Goal: Information Seeking & Learning: Learn about a topic

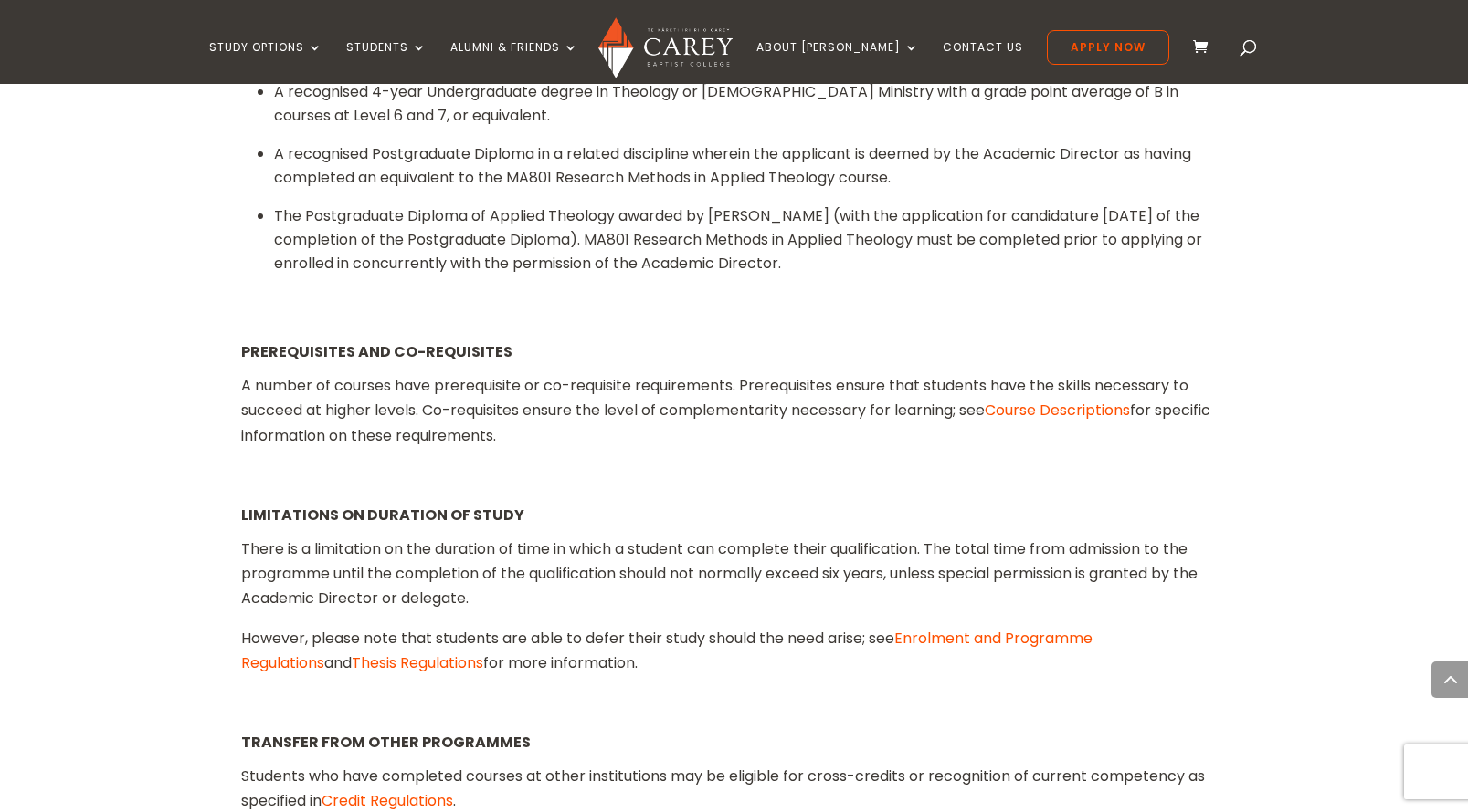
scroll to position [2458, 0]
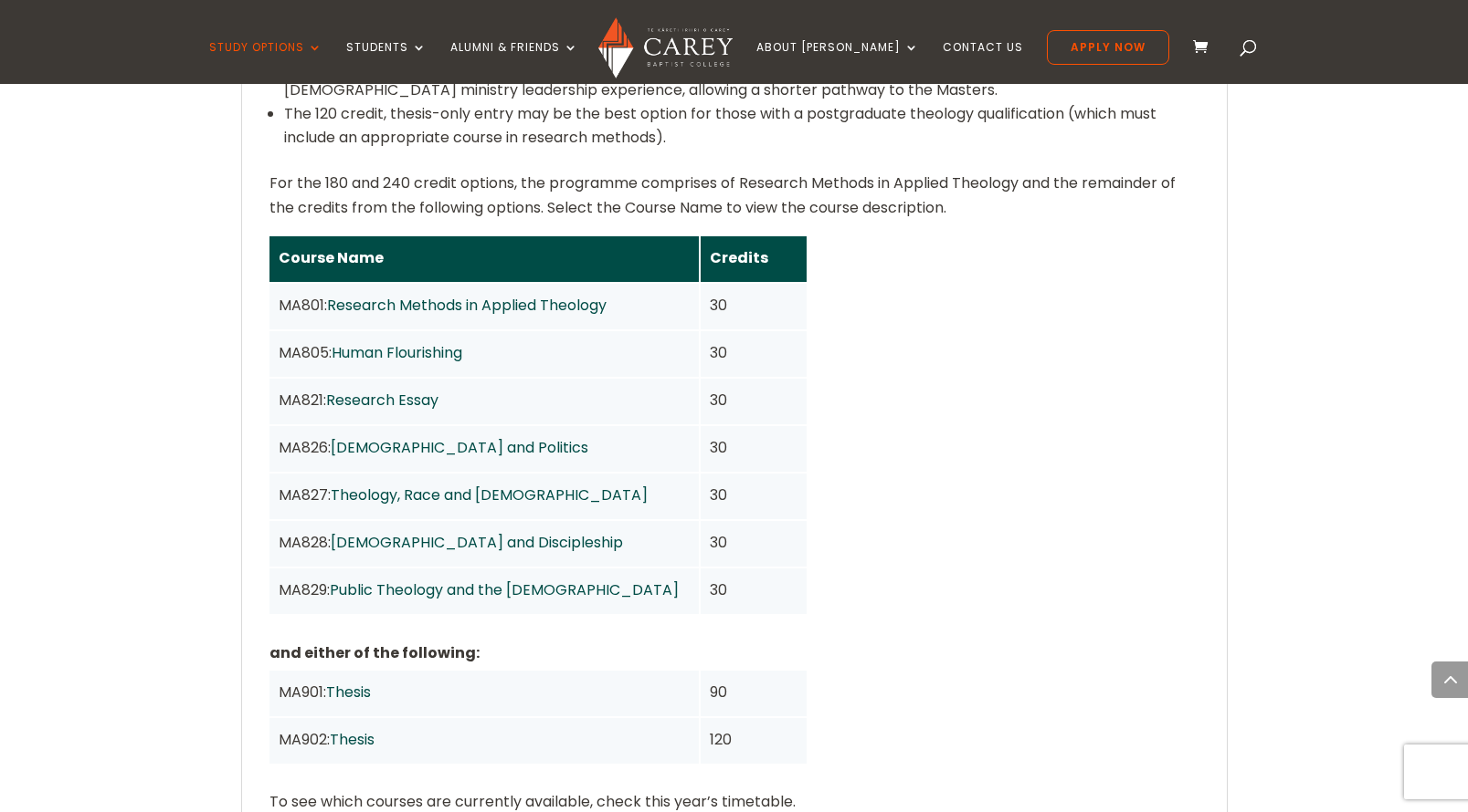
scroll to position [1483, 0]
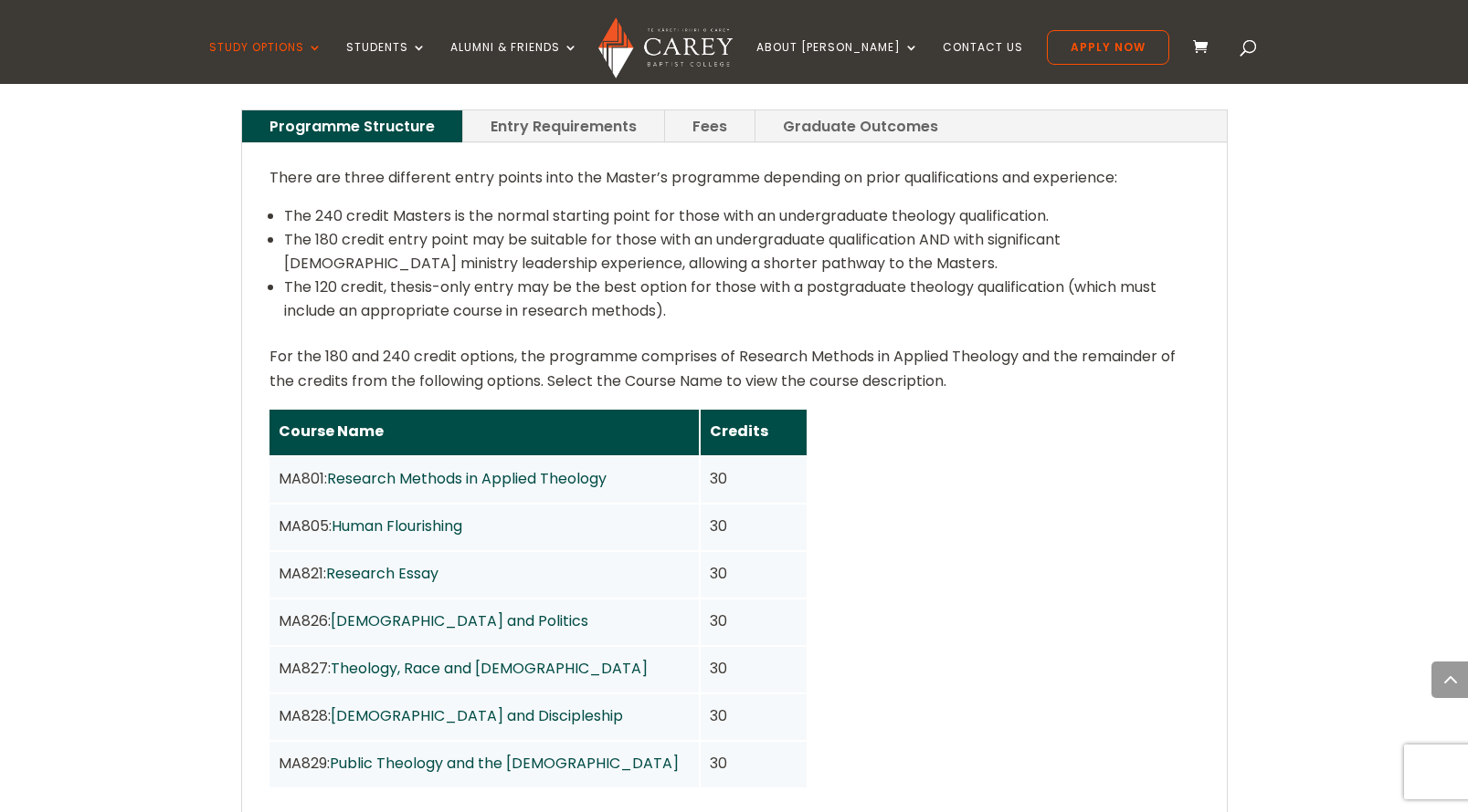
scroll to position [1324, 0]
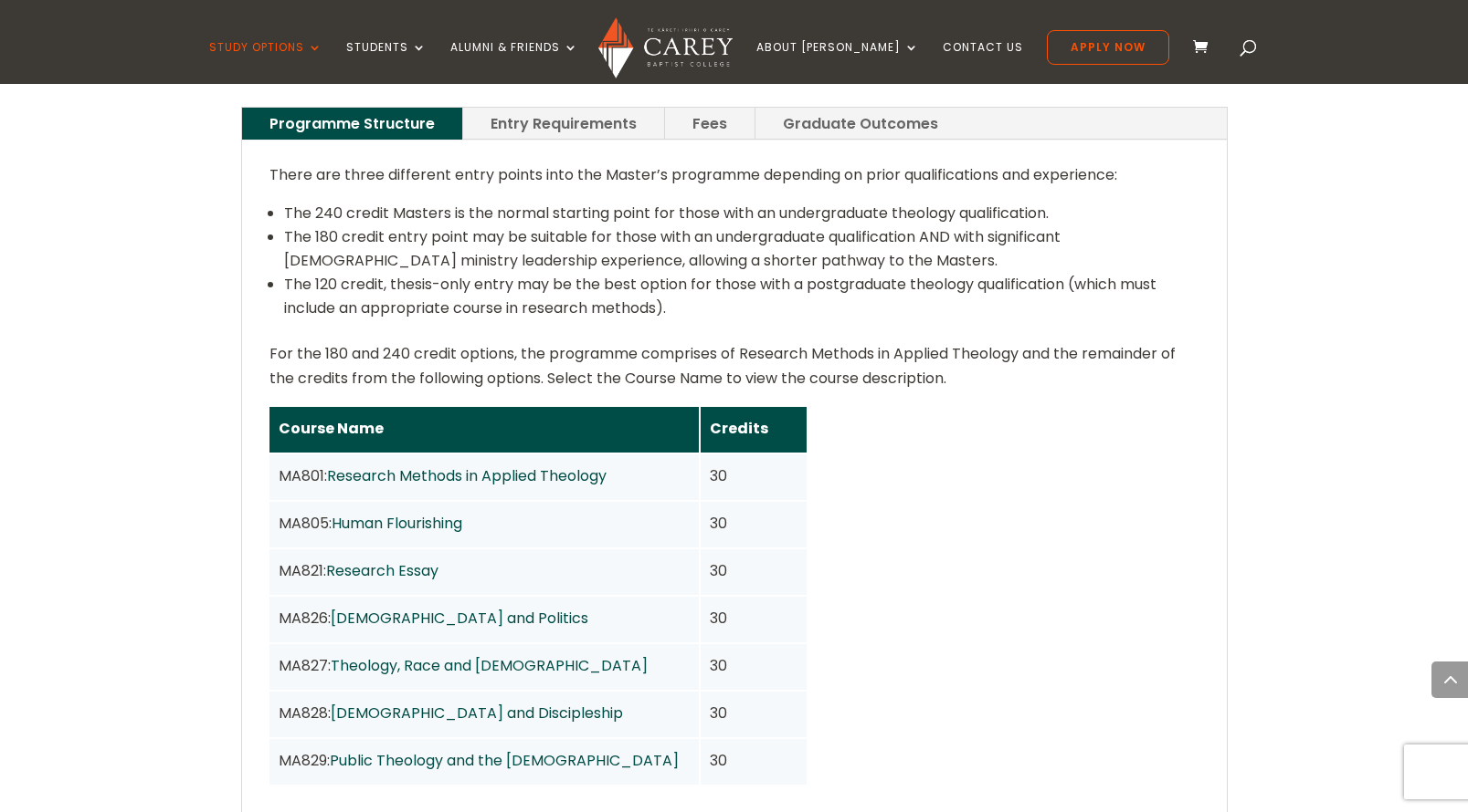
click at [391, 512] on link "Human Flourishing" at bounding box center [396, 523] width 130 height 21
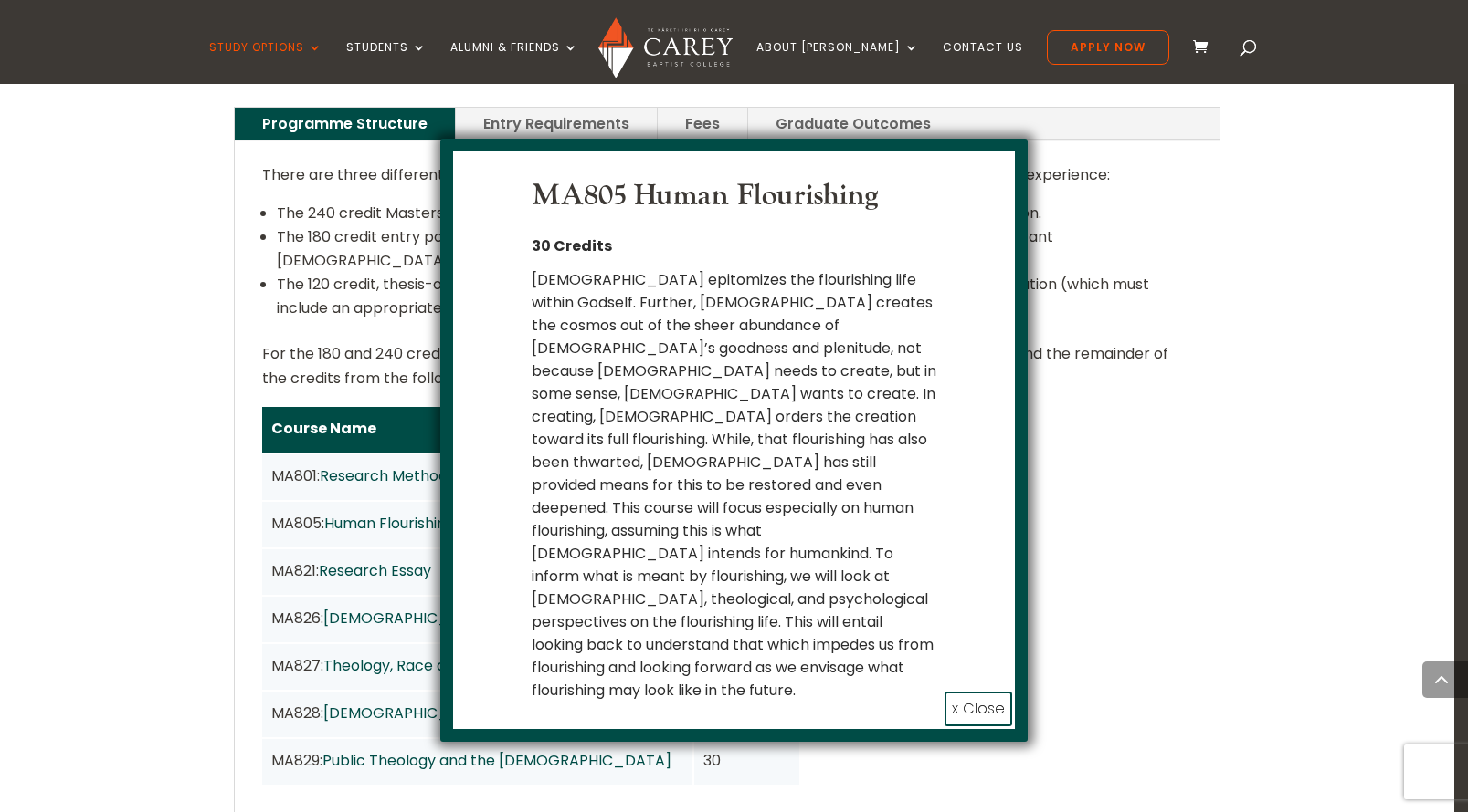
click at [969, 692] on button "x Close" at bounding box center [978, 709] width 68 height 34
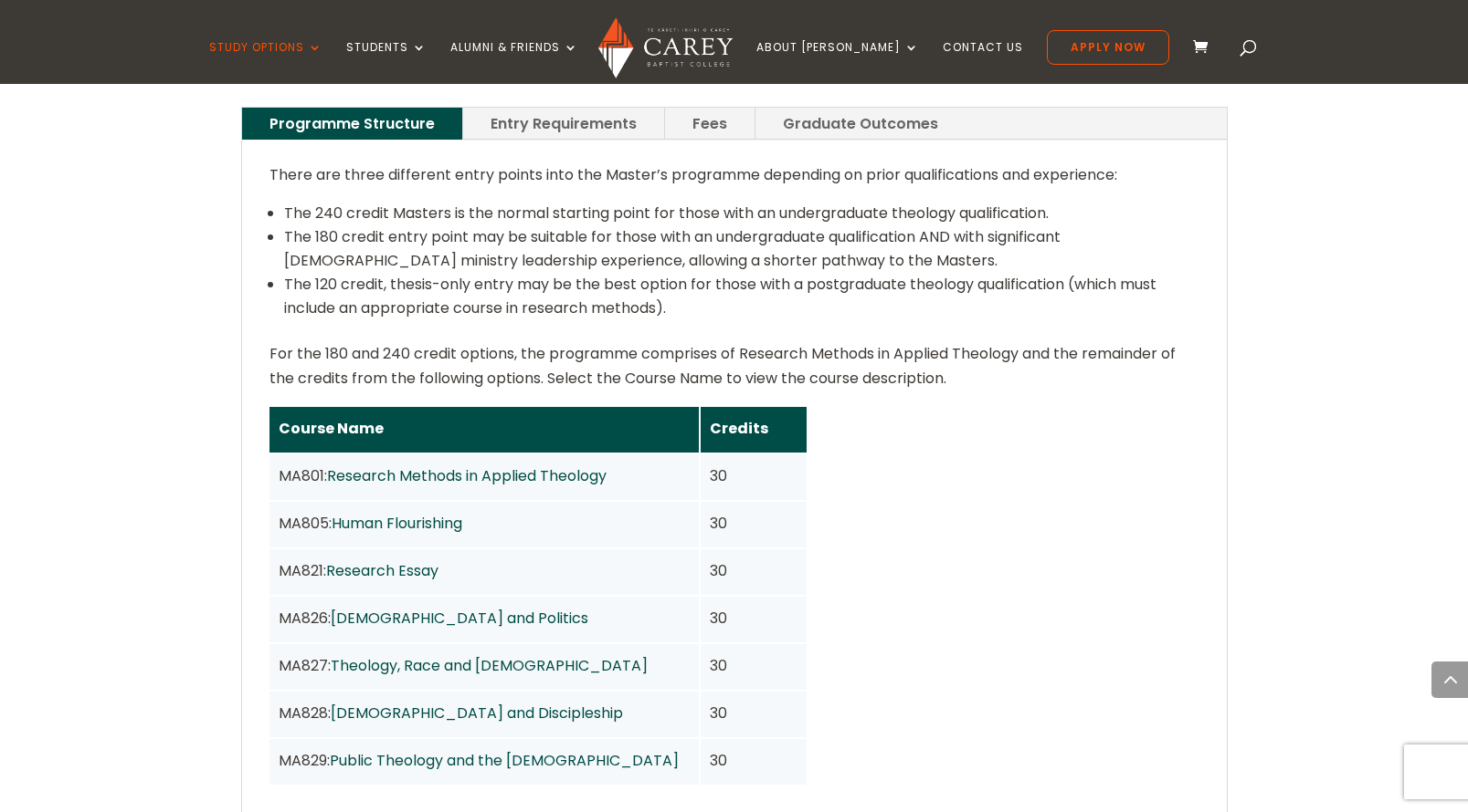
click at [423, 466] on link "Research Methods in Applied Theology" at bounding box center [467, 476] width 280 height 21
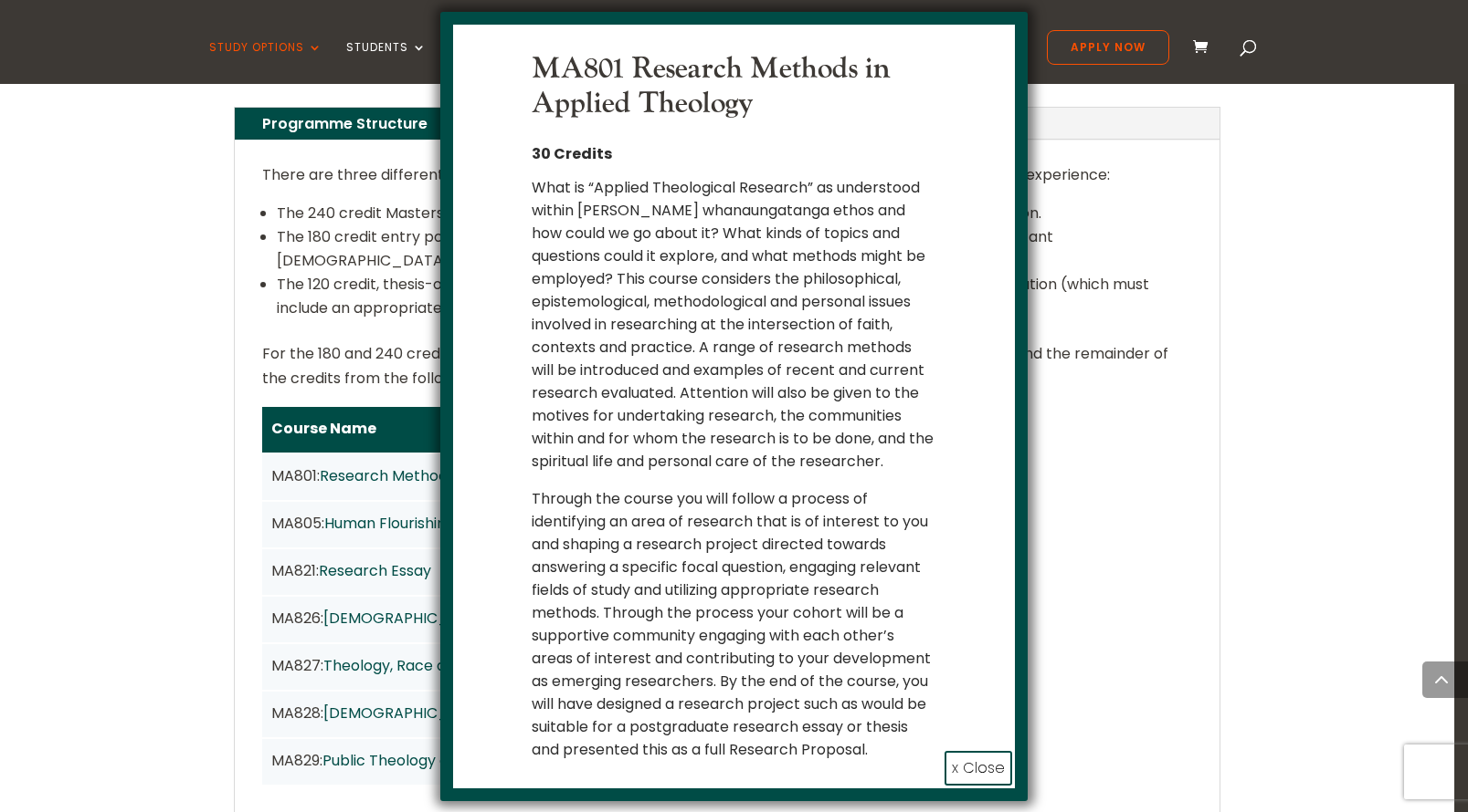
click at [983, 765] on button "x Close" at bounding box center [978, 768] width 68 height 34
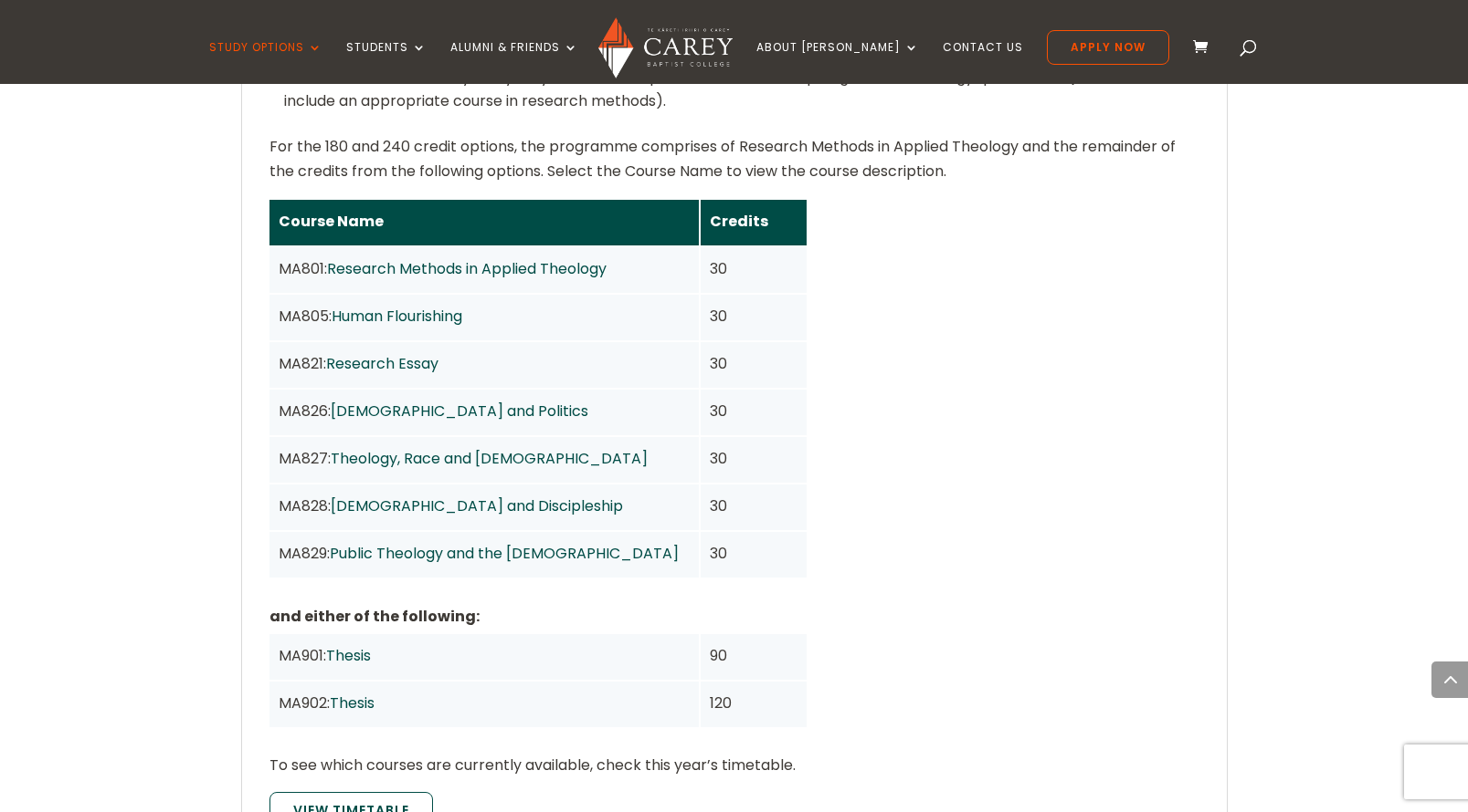
scroll to position [1537, 0]
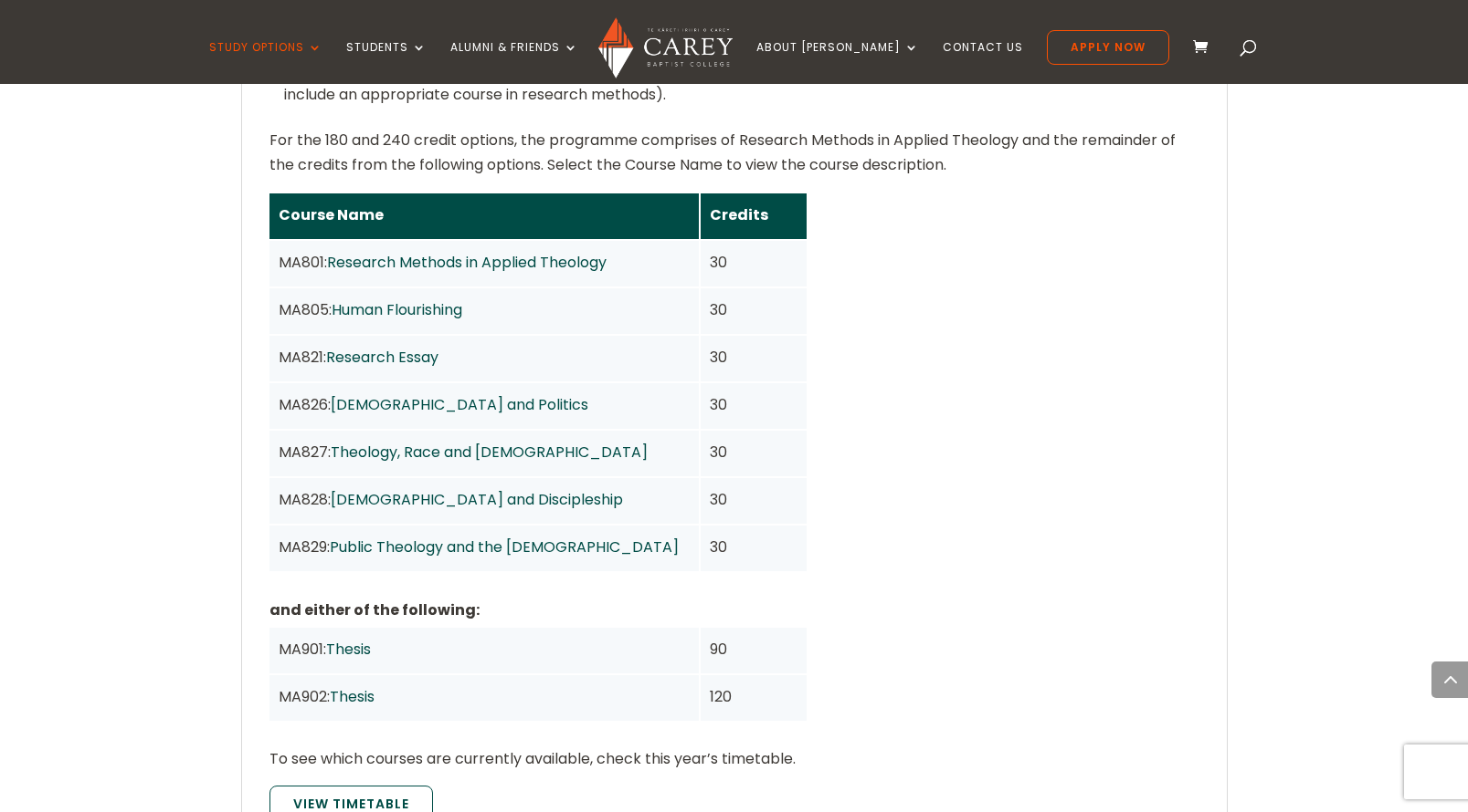
click at [355, 639] on link "Thesis" at bounding box center [348, 649] width 45 height 21
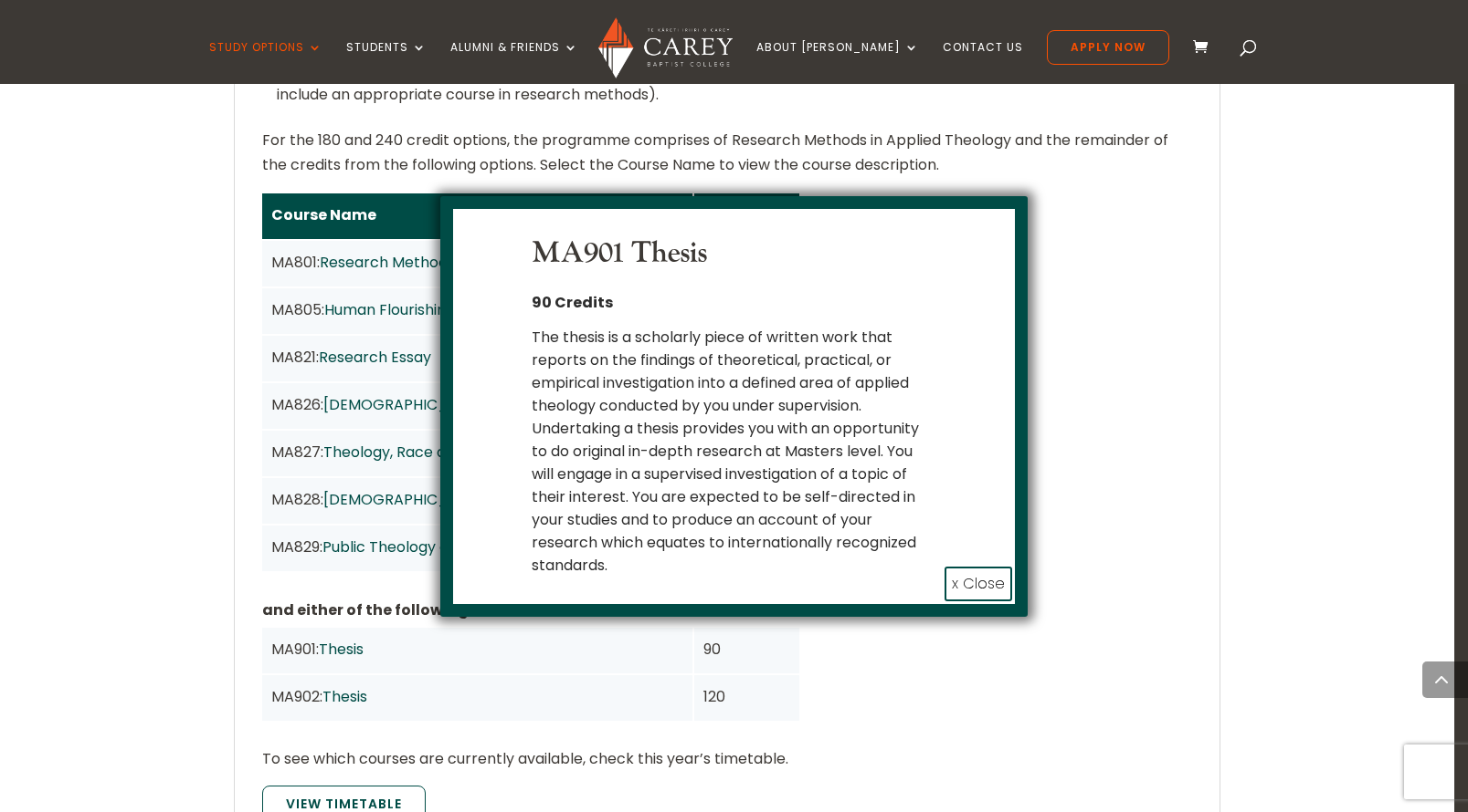
click at [360, 667] on div "MA901 Thesis 90 Credits The thesis is a scholarly piece of written work that re…" at bounding box center [734, 406] width 1468 height 812
click at [967, 581] on button "x Close" at bounding box center [978, 584] width 68 height 34
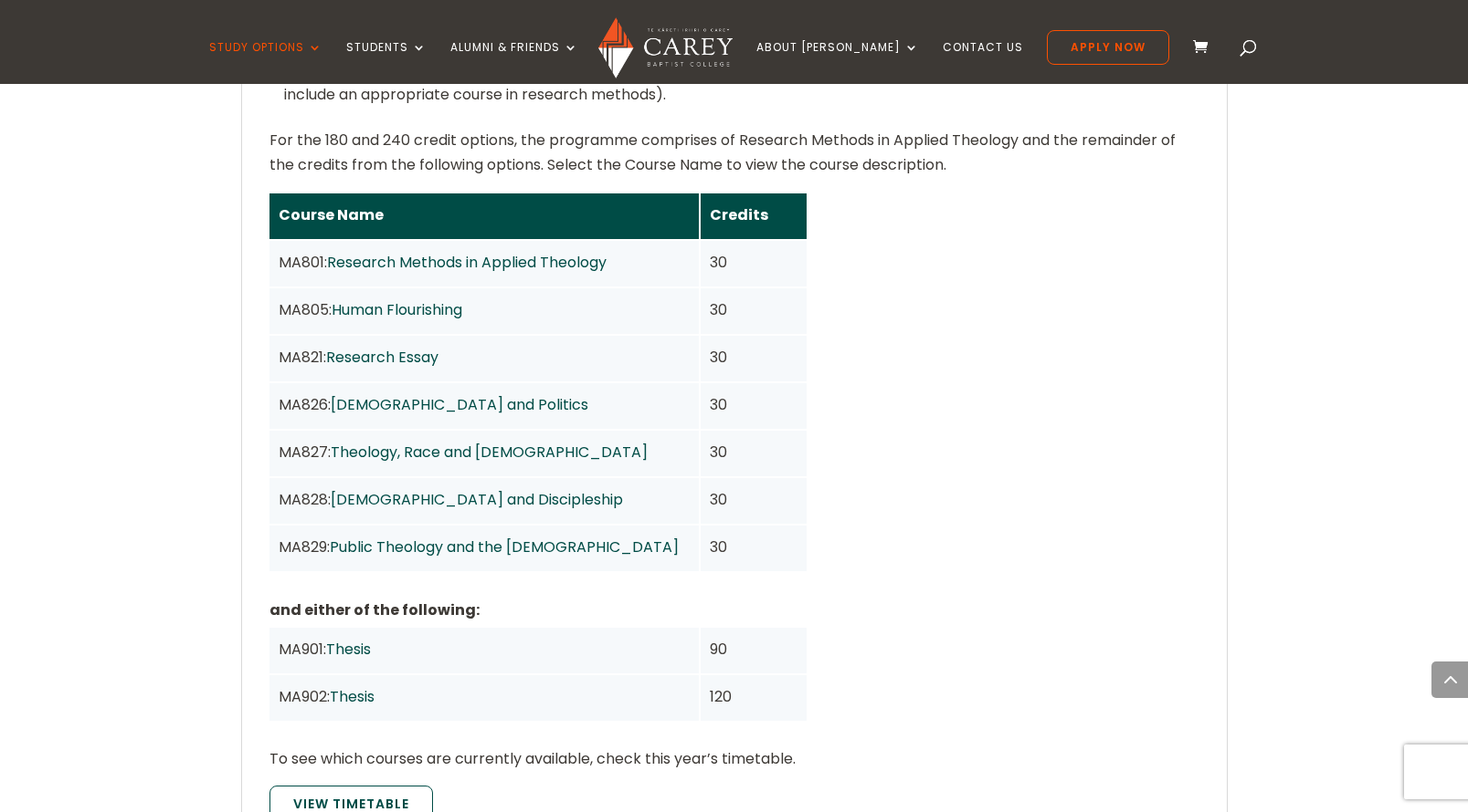
click at [359, 686] on link "Thesis" at bounding box center [352, 697] width 45 height 21
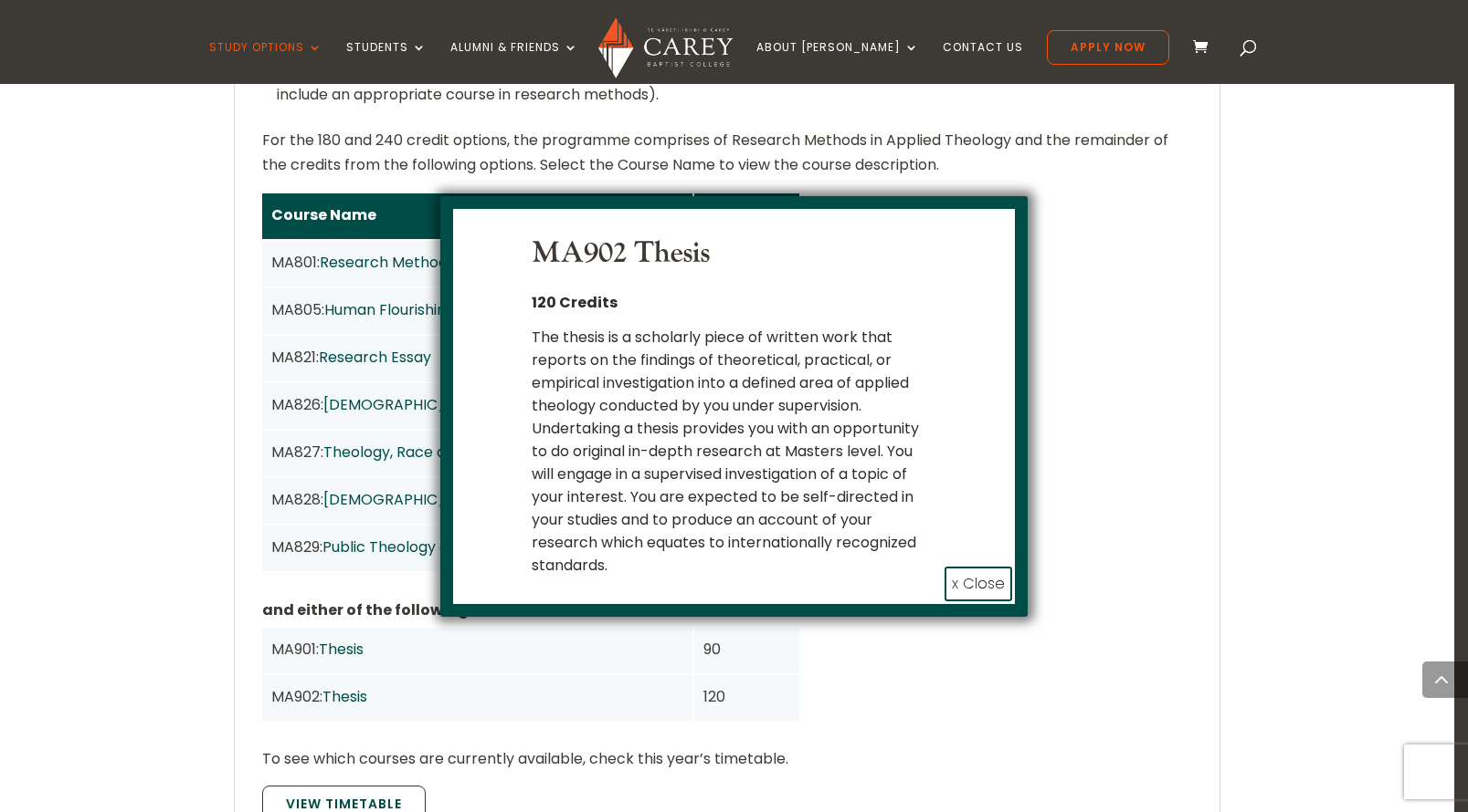
click at [989, 583] on button "x Close" at bounding box center [978, 584] width 68 height 34
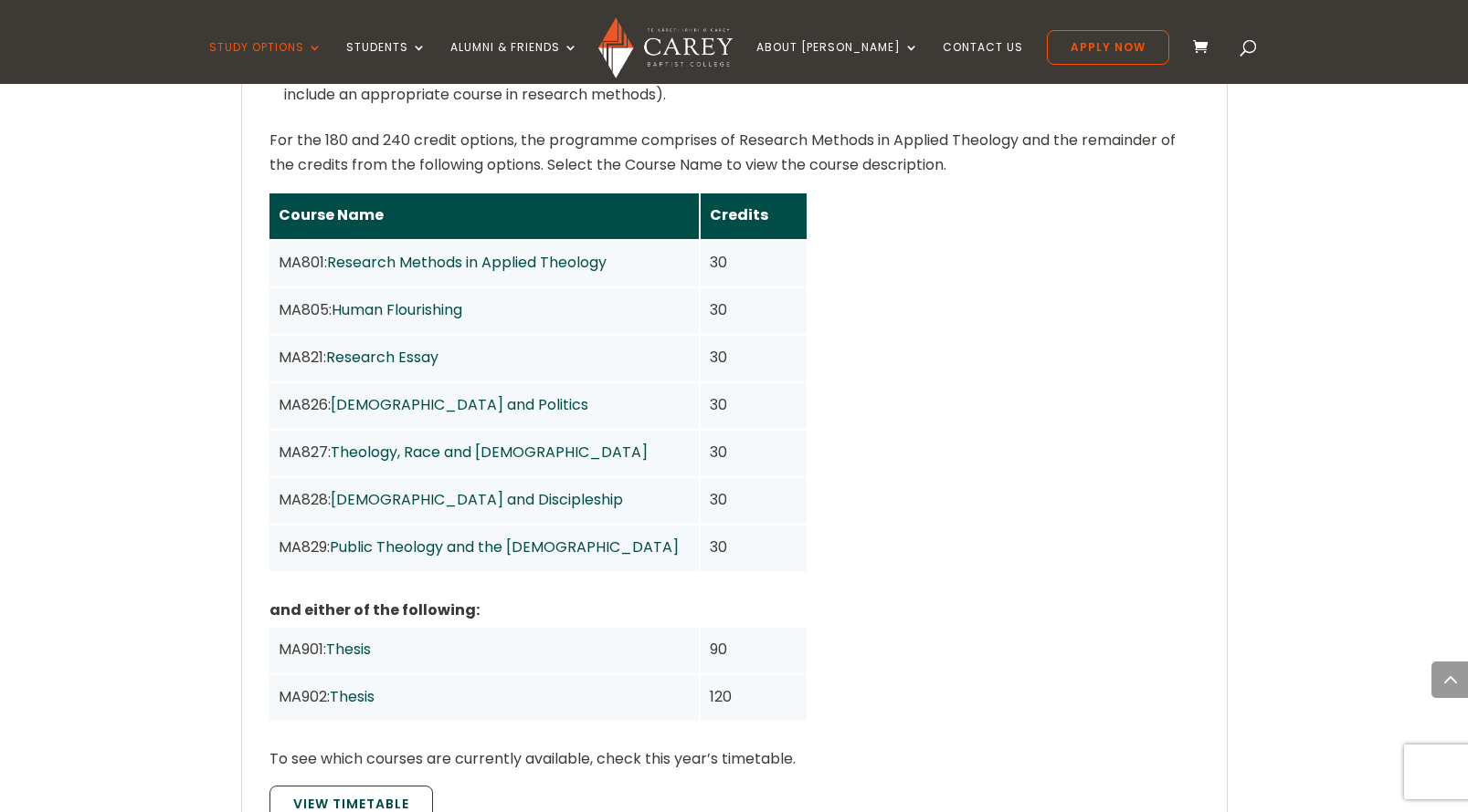
click at [386, 395] on link "[DEMOGRAPHIC_DATA] and Politics" at bounding box center [459, 405] width 258 height 21
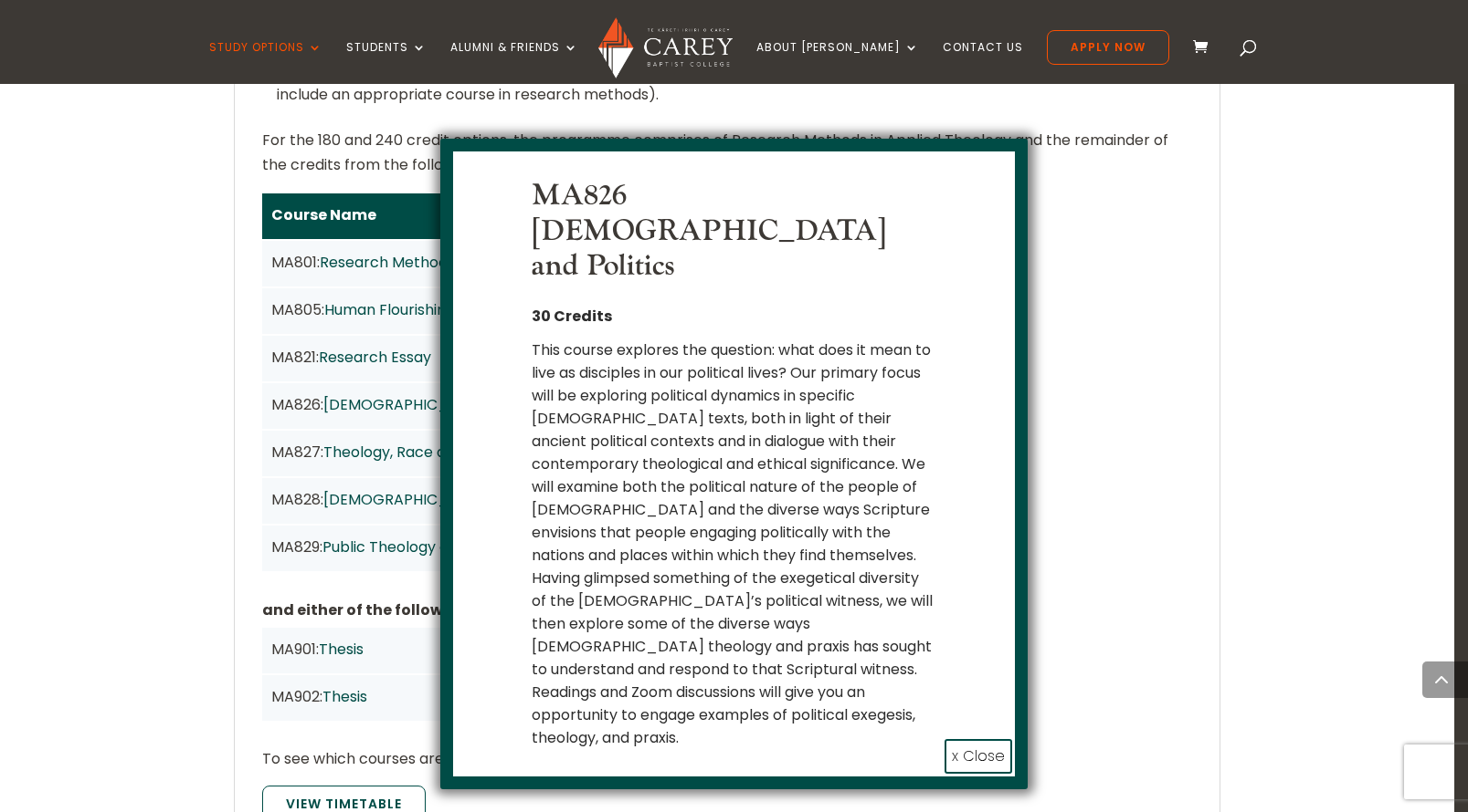
click at [991, 740] on button "x Close" at bounding box center [978, 757] width 68 height 34
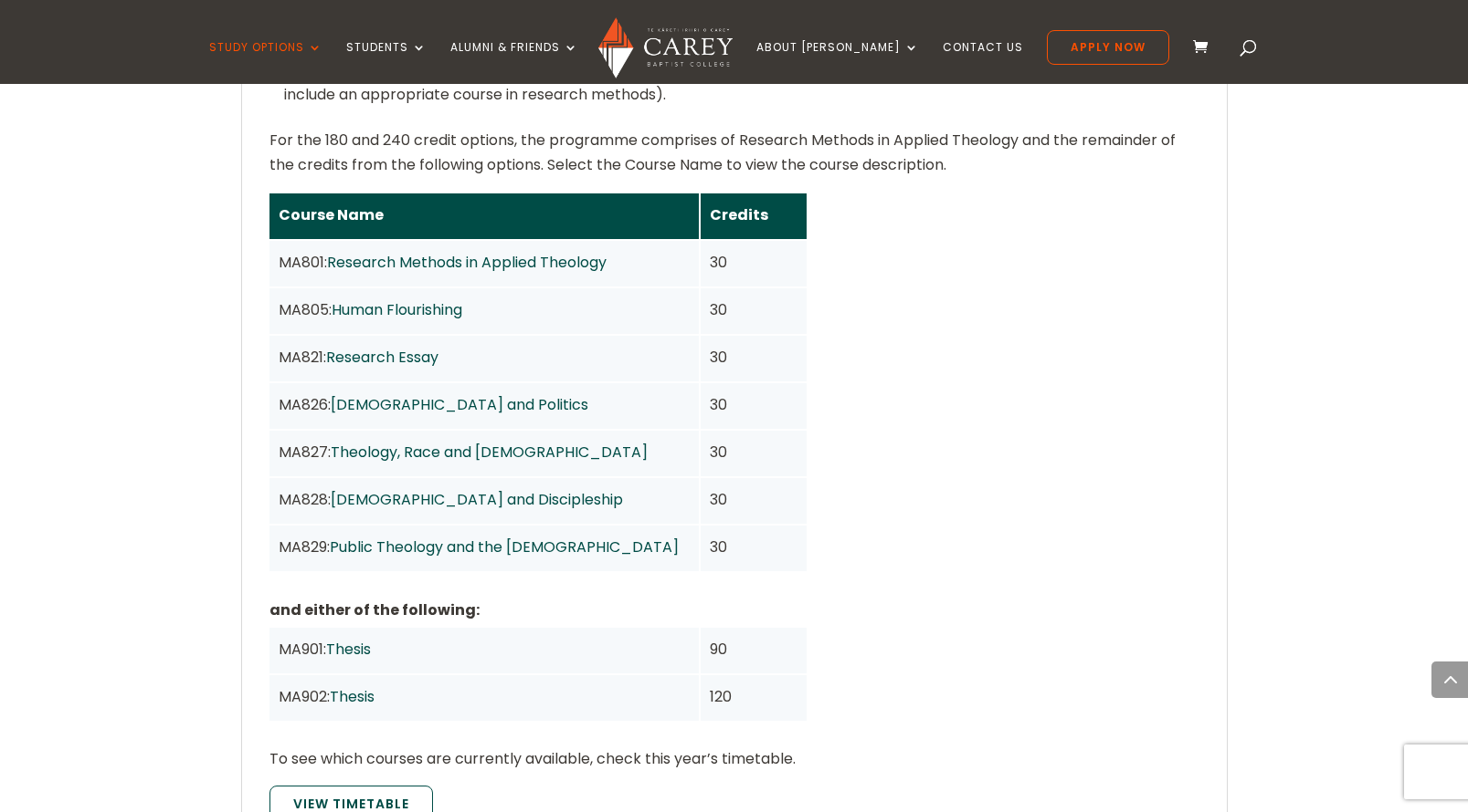
click at [435, 442] on link "Theology, Race and [DEMOGRAPHIC_DATA]" at bounding box center [488, 453] width 317 height 21
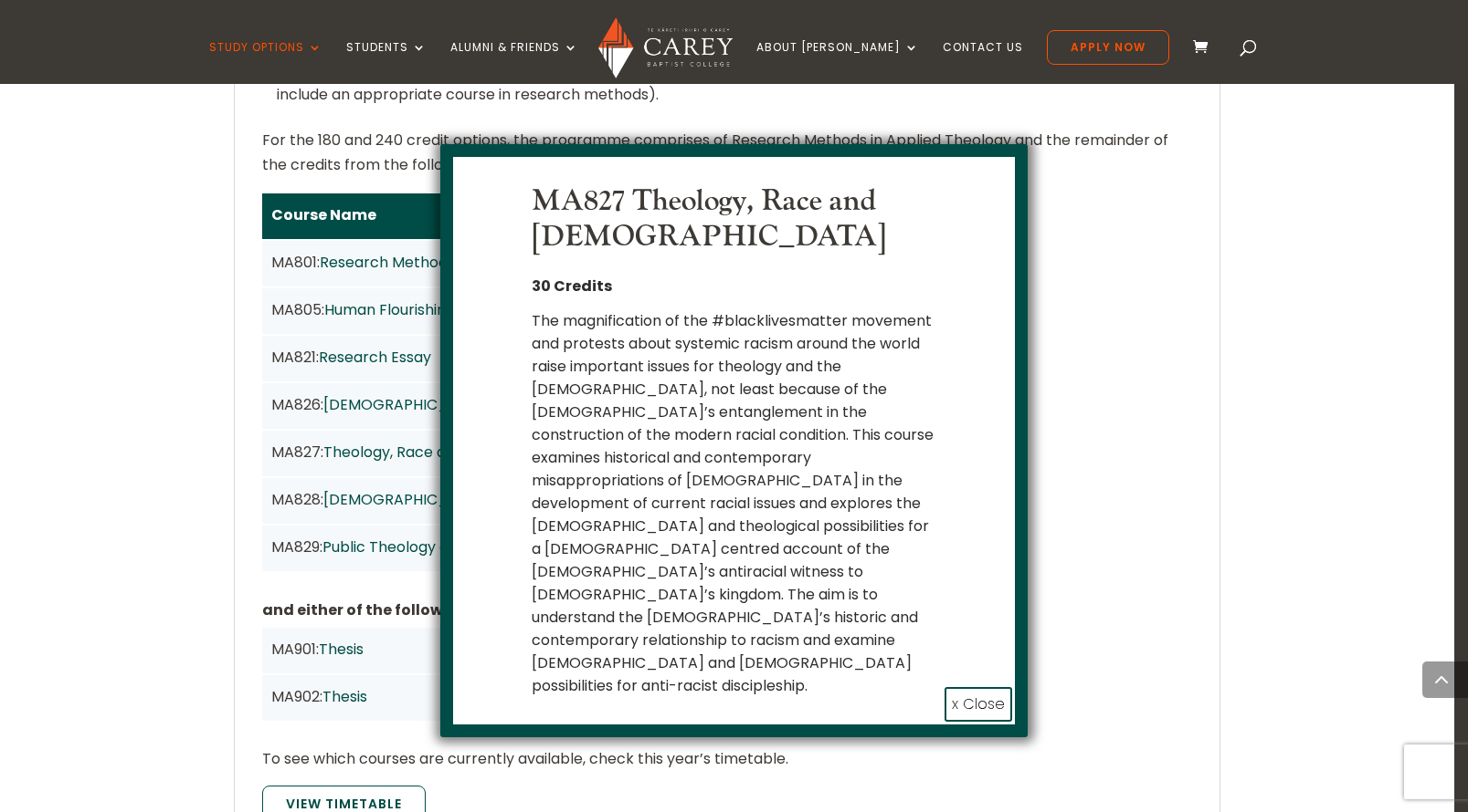
click at [987, 687] on button "x Close" at bounding box center [978, 705] width 68 height 34
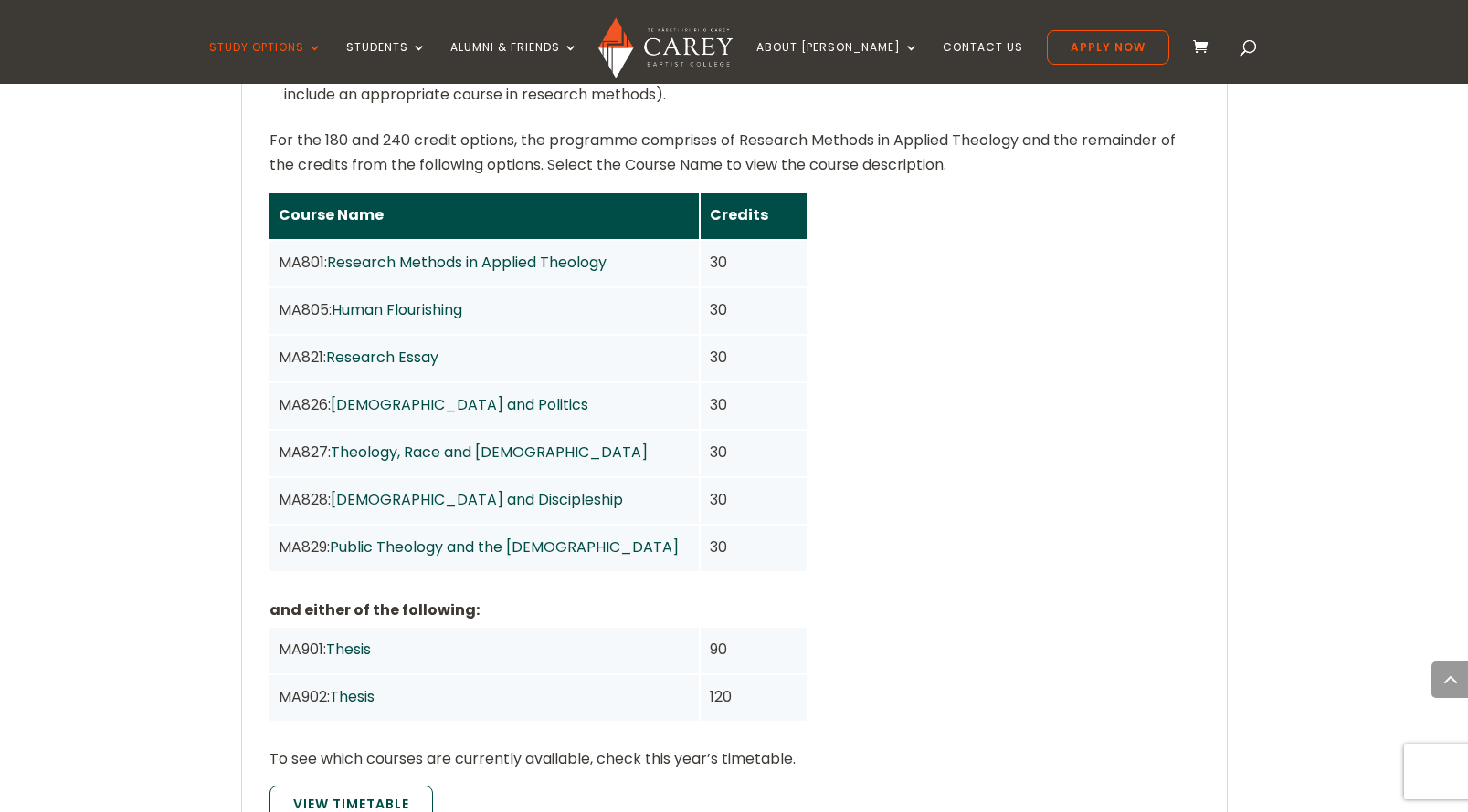
click at [467, 490] on link "[DEMOGRAPHIC_DATA] and Discipleship" at bounding box center [476, 500] width 292 height 21
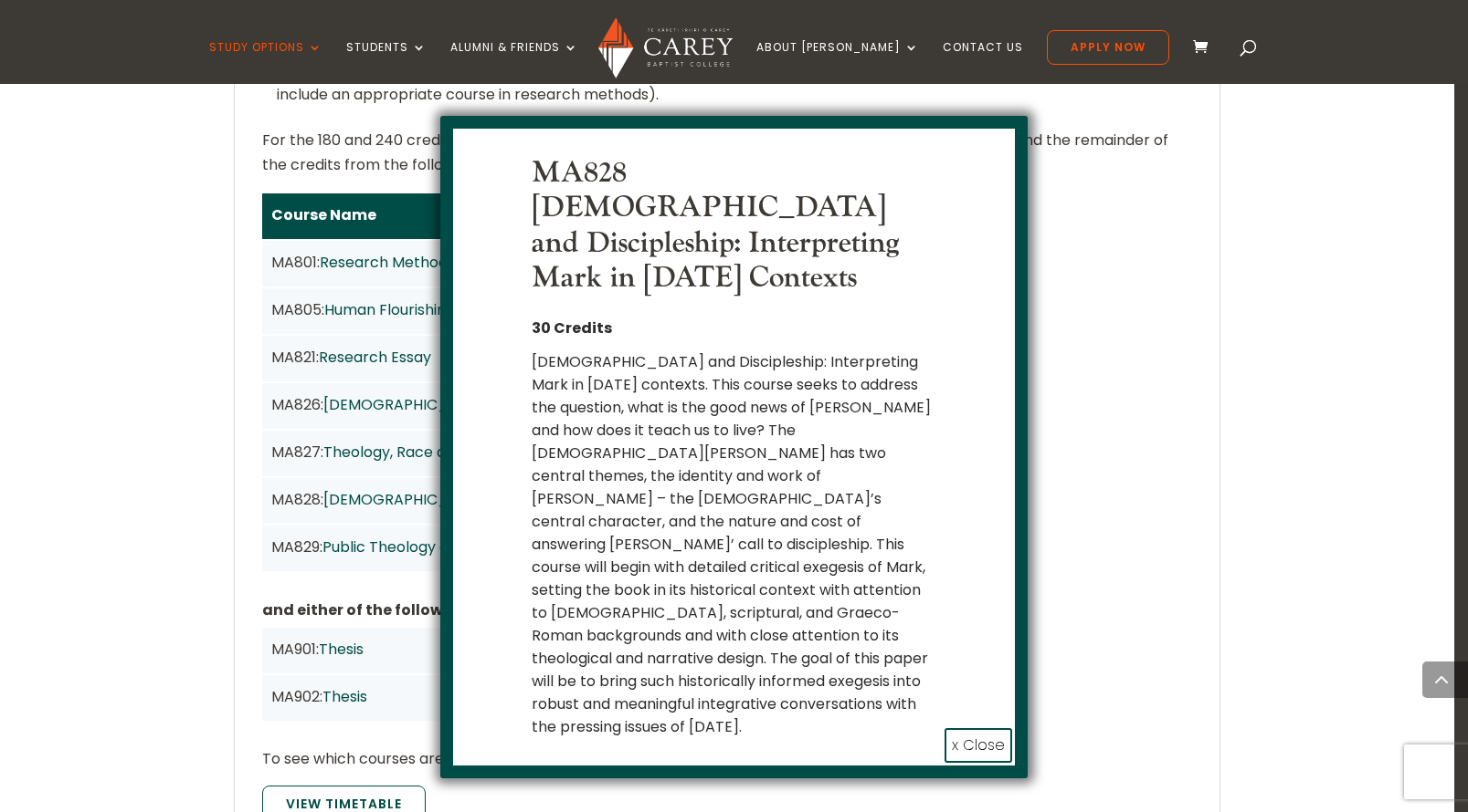
click at [996, 728] on button "x Close" at bounding box center [978, 745] width 68 height 34
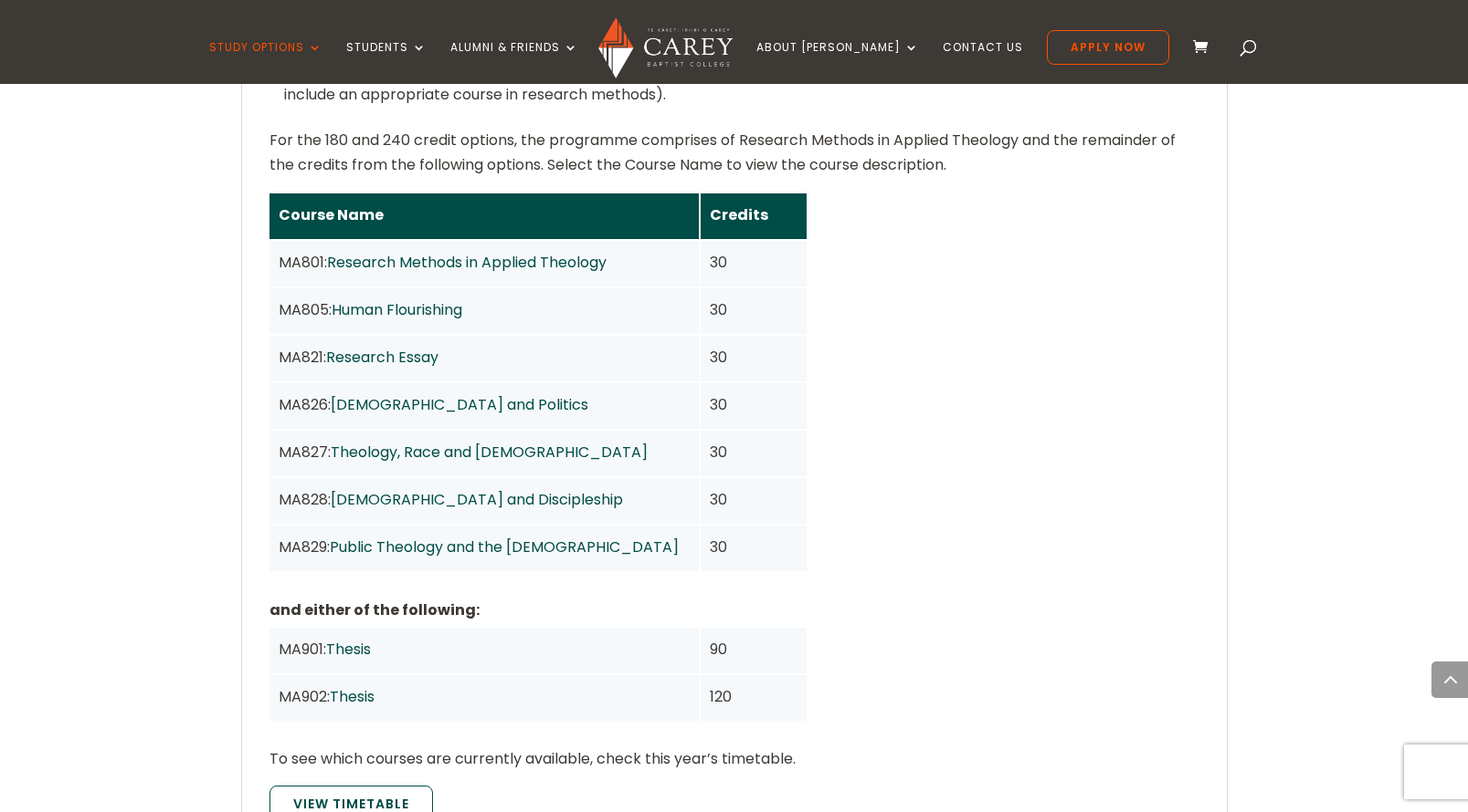
click at [469, 536] on link "Public Theology and the [DEMOGRAPHIC_DATA]" at bounding box center [504, 547] width 349 height 21
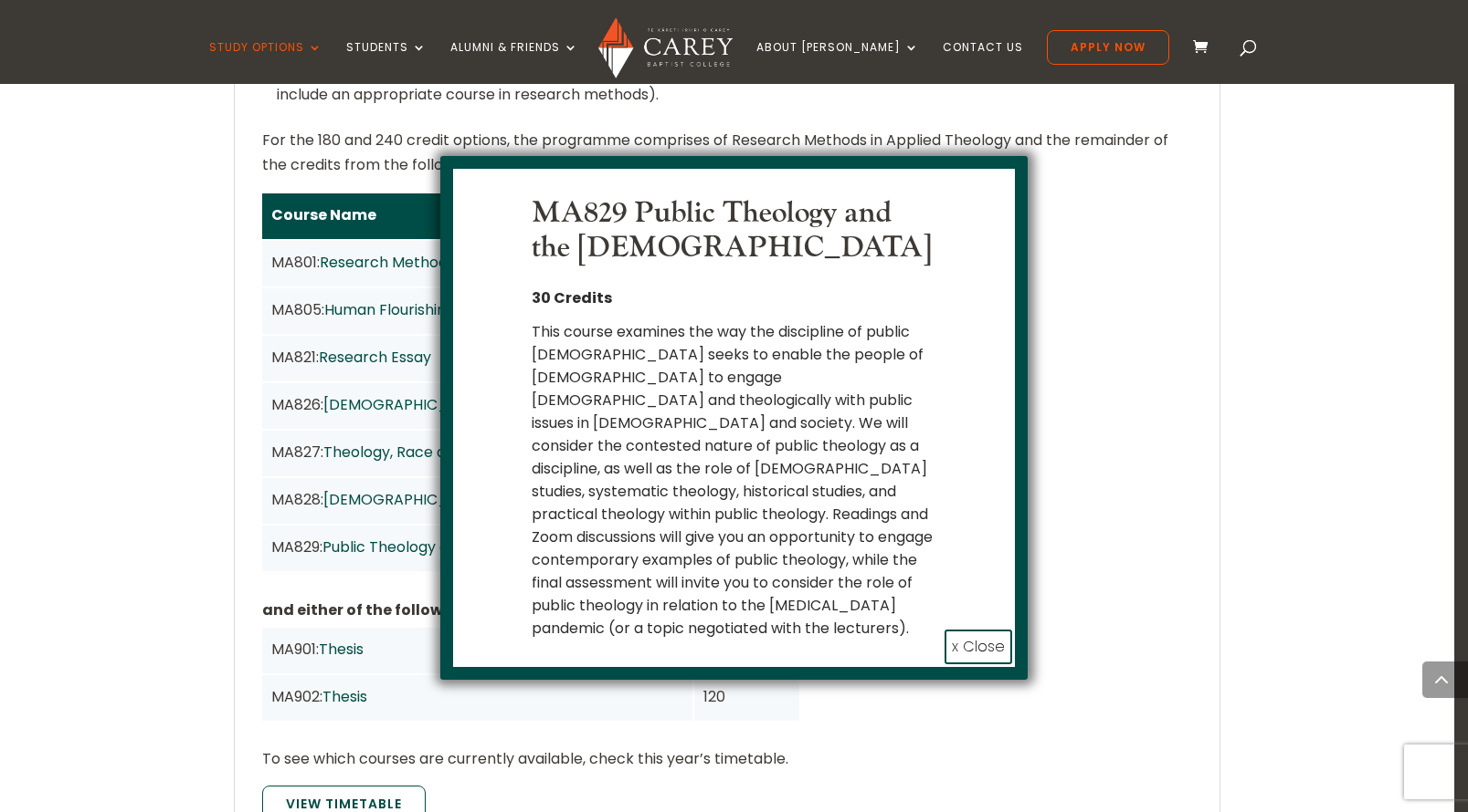
click at [993, 629] on button "x Close" at bounding box center [978, 647] width 68 height 34
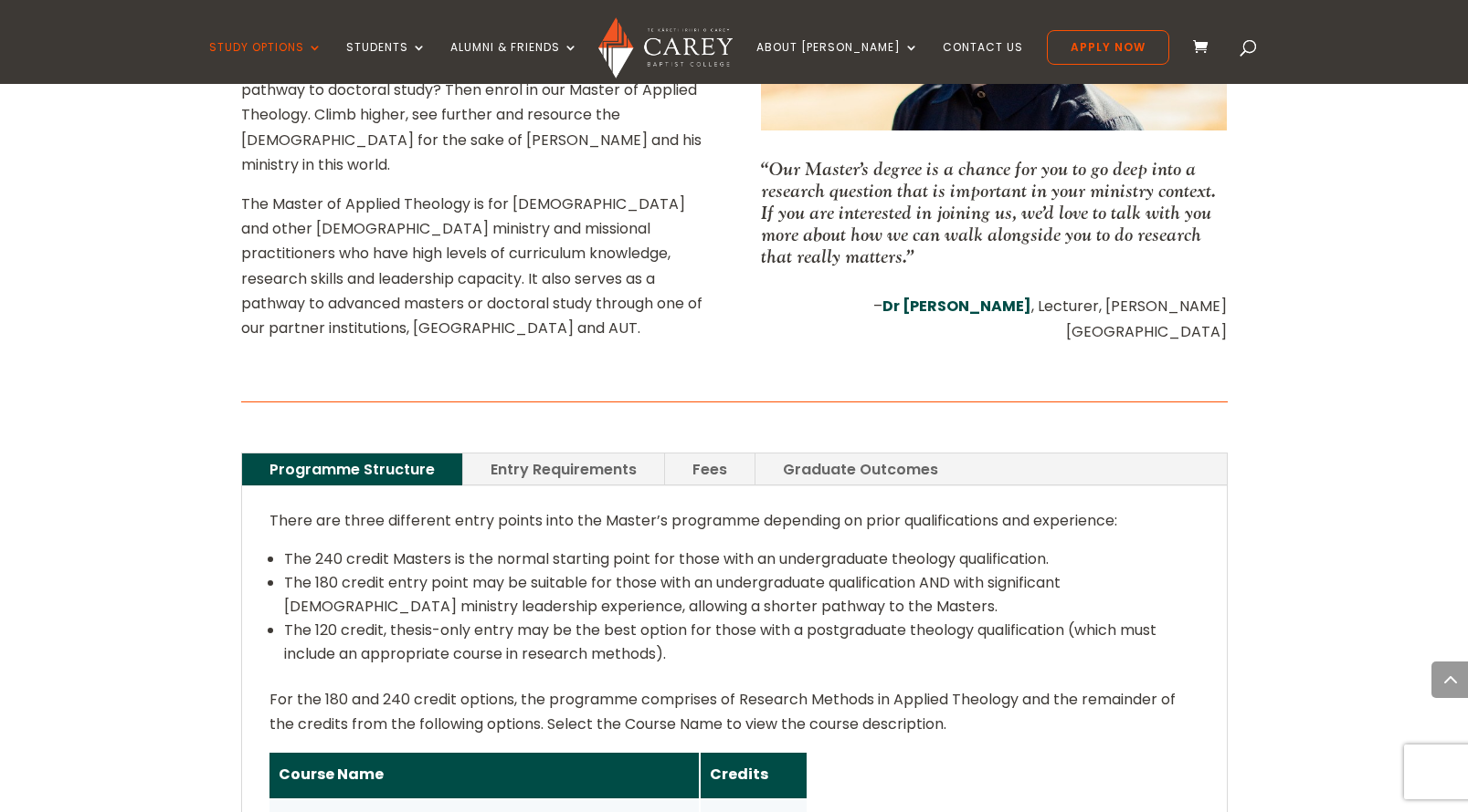
scroll to position [974, 0]
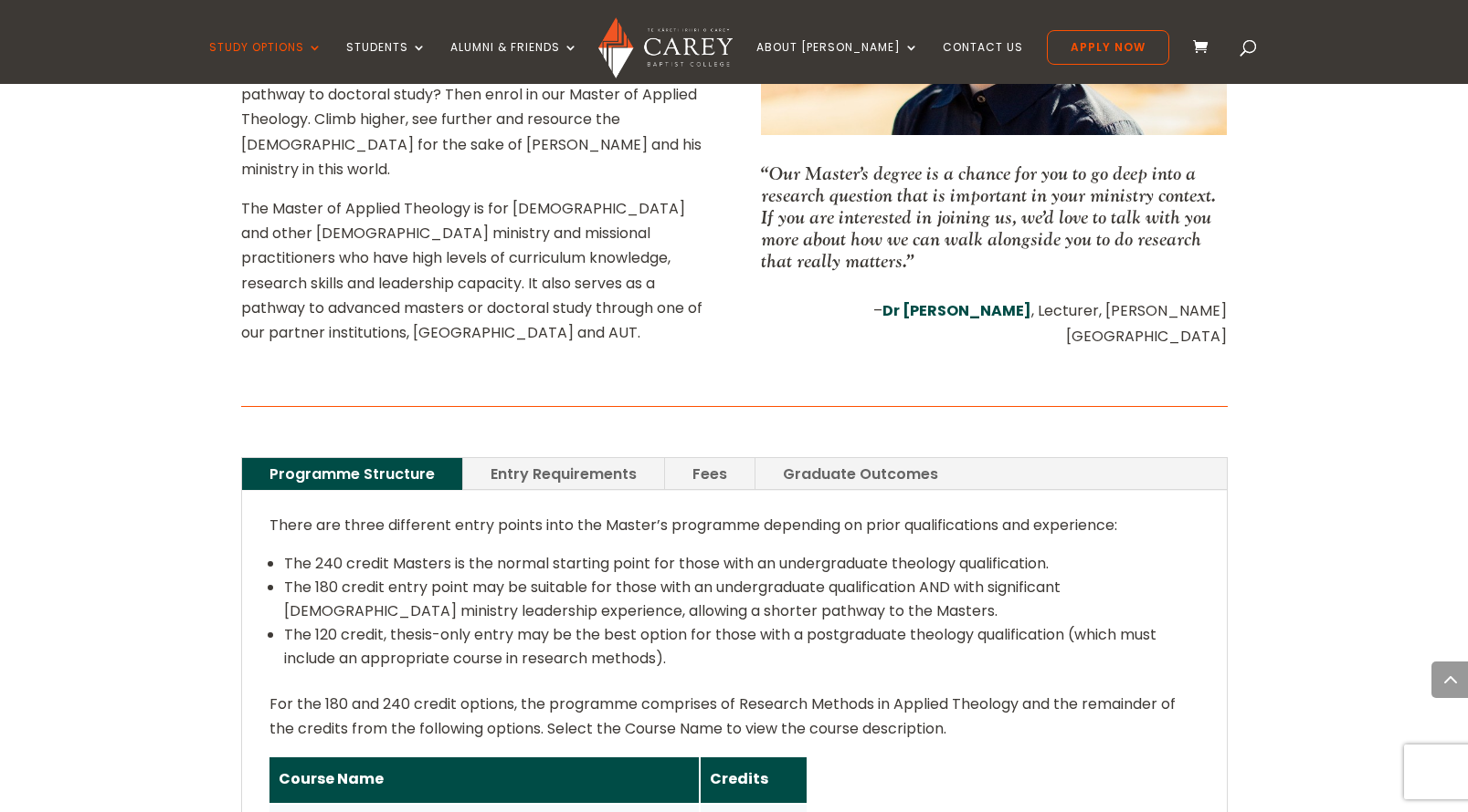
click at [581, 458] on link "Entry Requirements" at bounding box center [563, 474] width 201 height 32
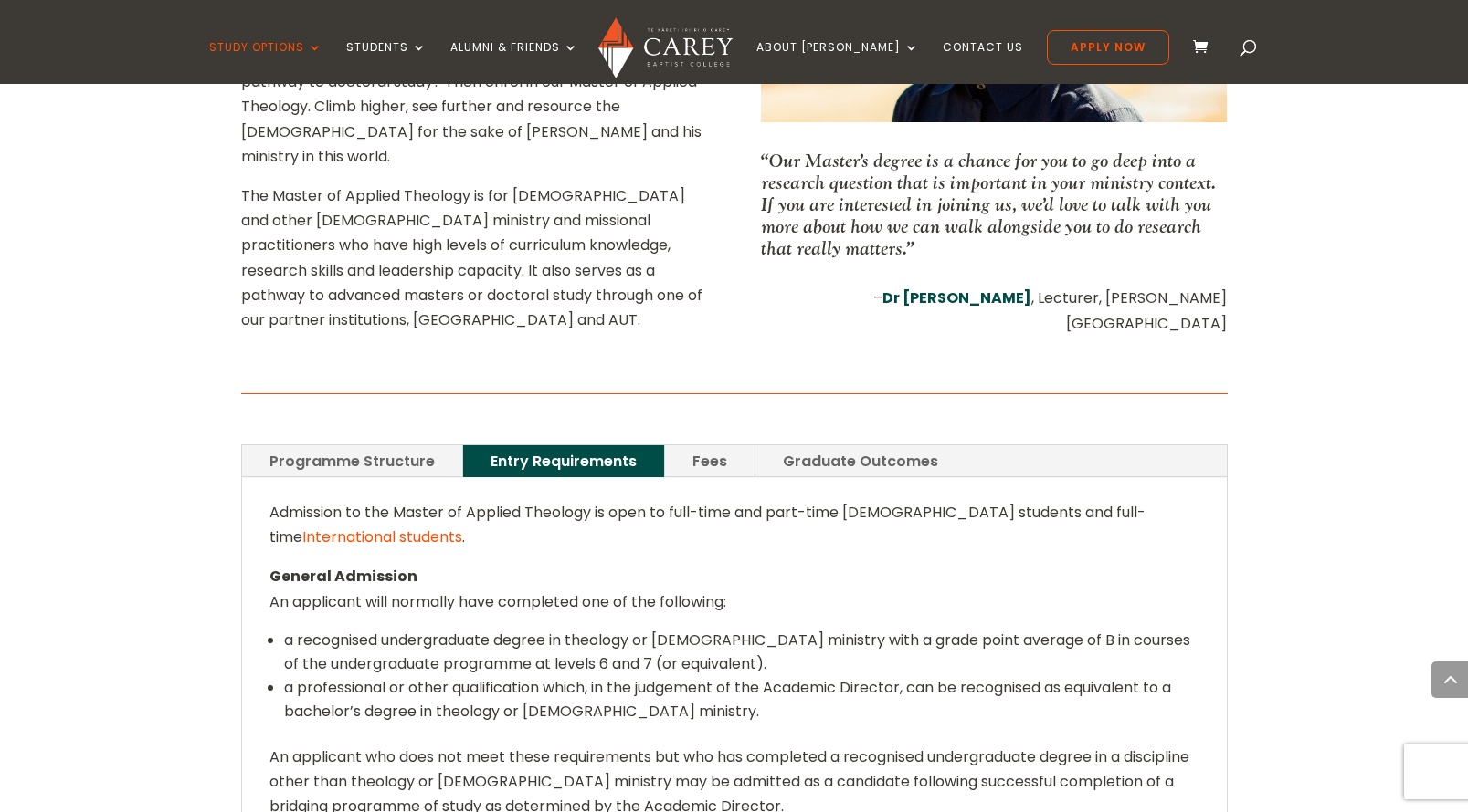
scroll to position [977, 0]
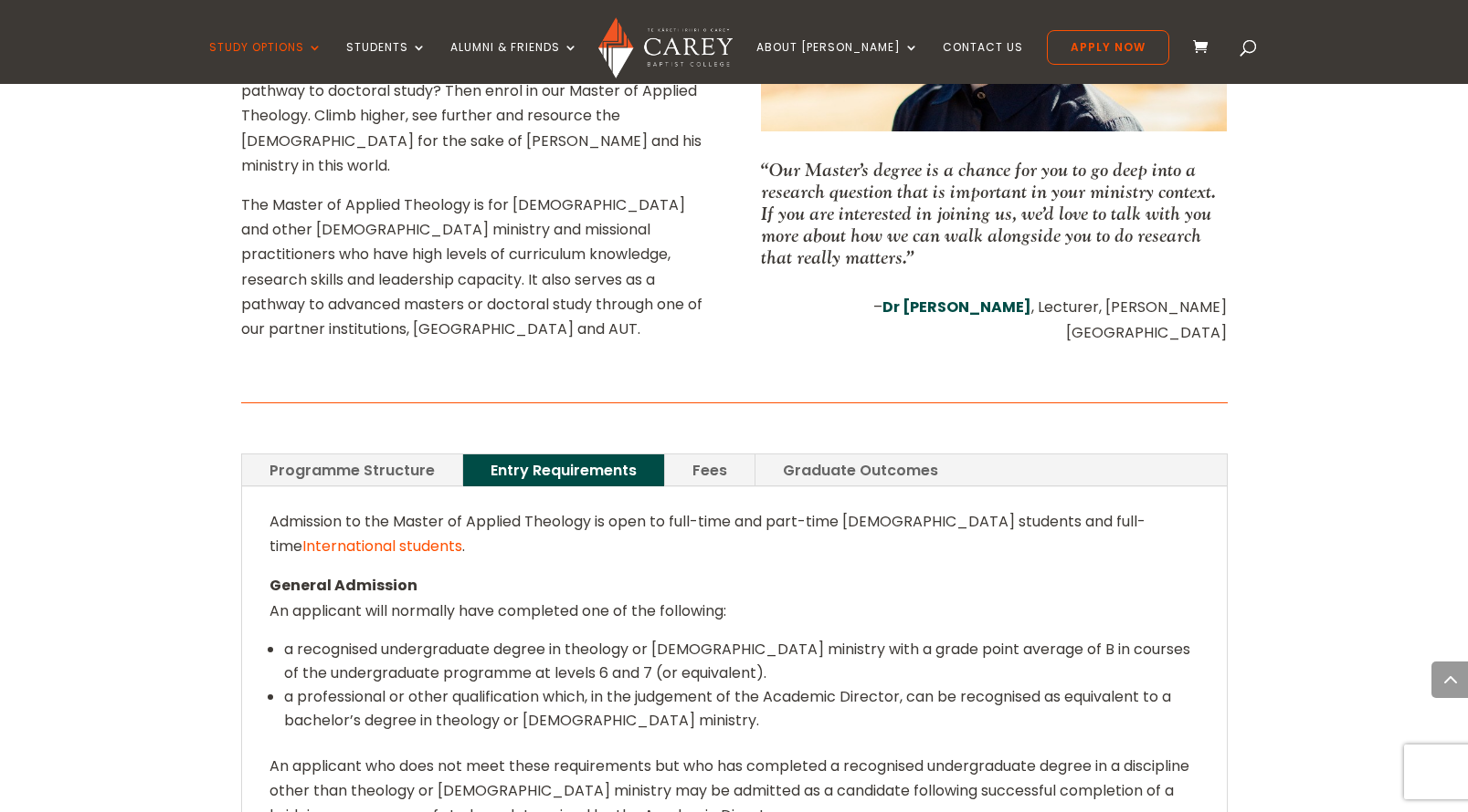
click at [727, 454] on link "Fees" at bounding box center [710, 471] width 89 height 32
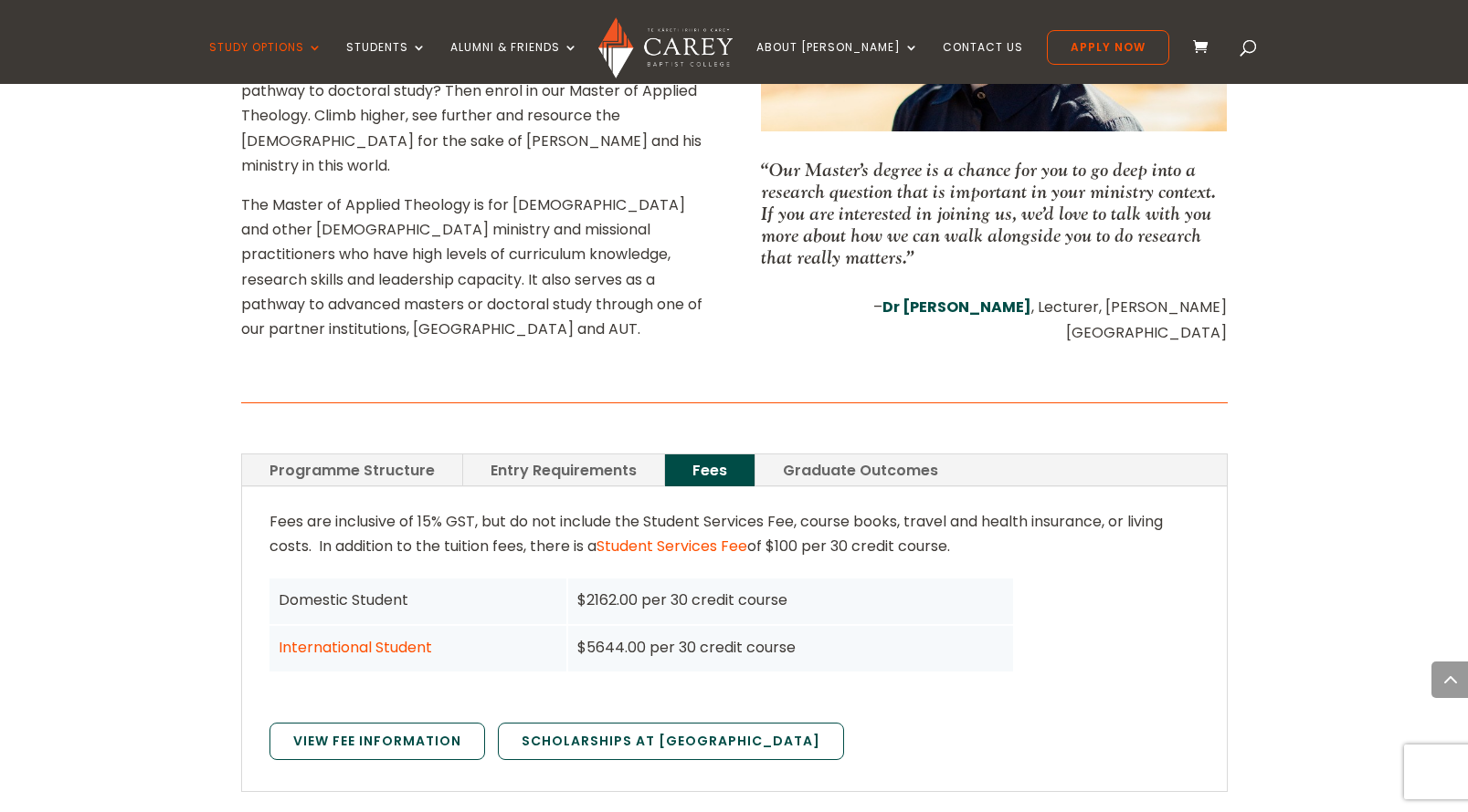
click at [842, 454] on link "Graduate Outcomes" at bounding box center [860, 471] width 210 height 32
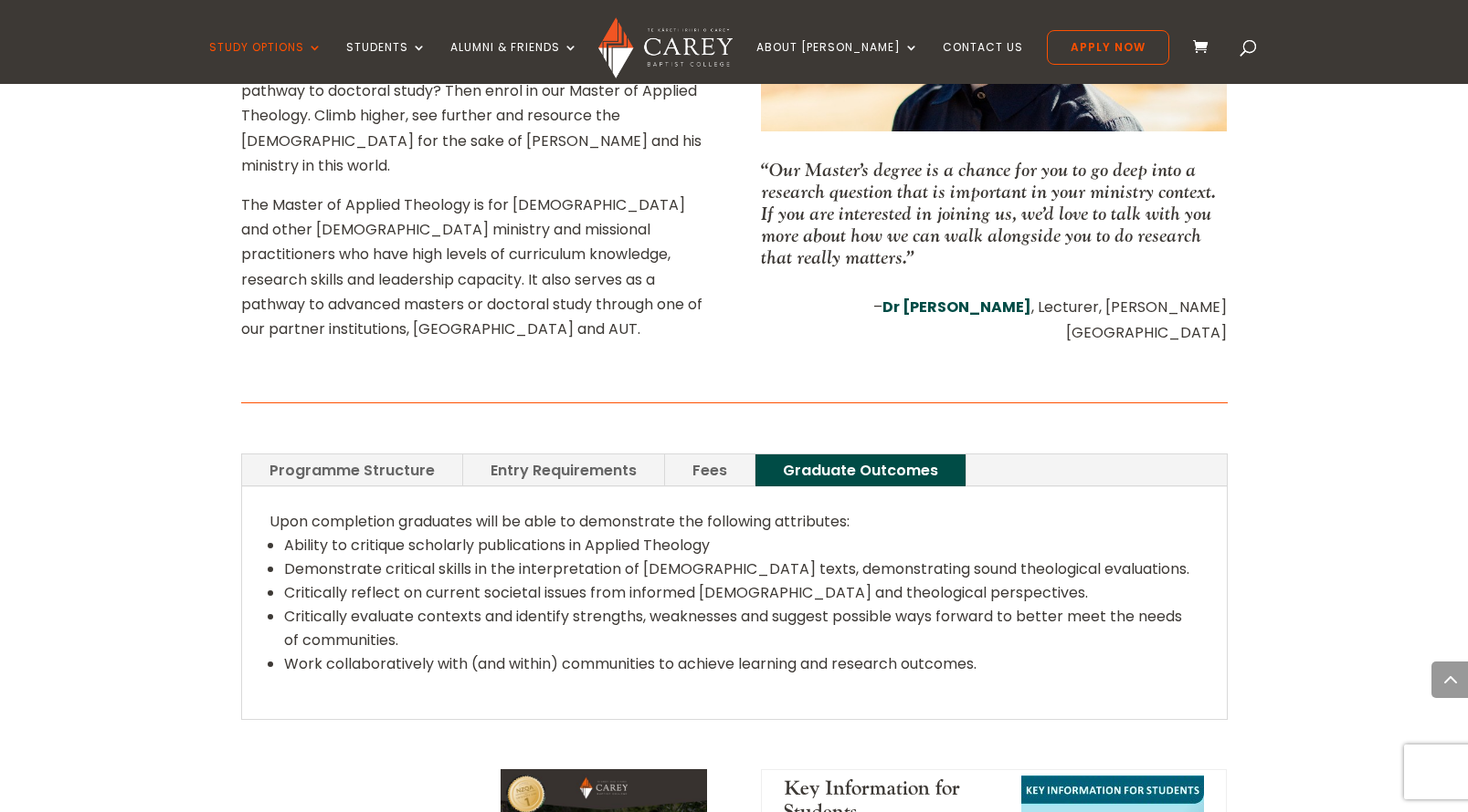
click at [718, 454] on link "Fees" at bounding box center [710, 471] width 89 height 32
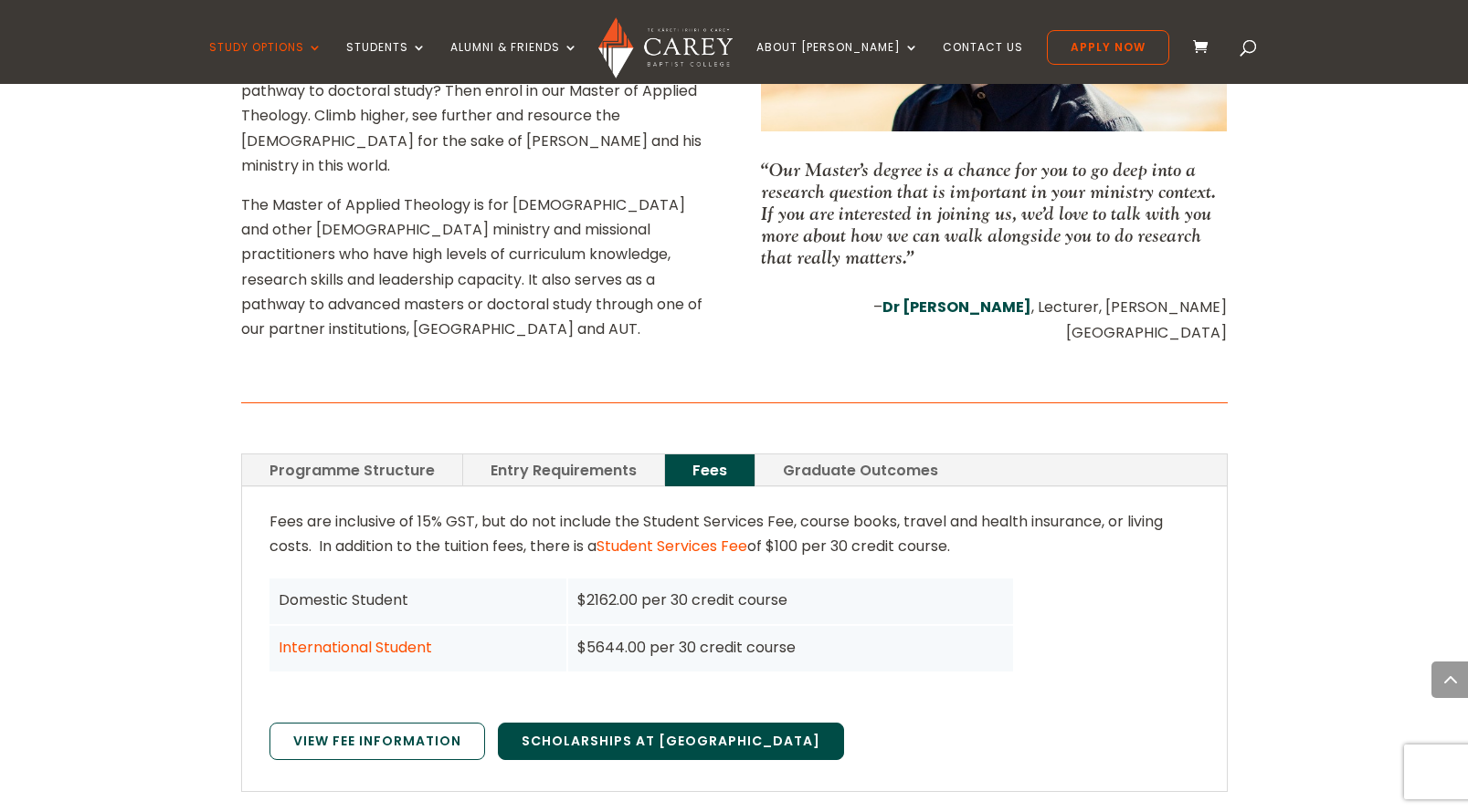
click at [610, 724] on link "Scholarships at [GEOGRAPHIC_DATA]" at bounding box center [671, 742] width 346 height 38
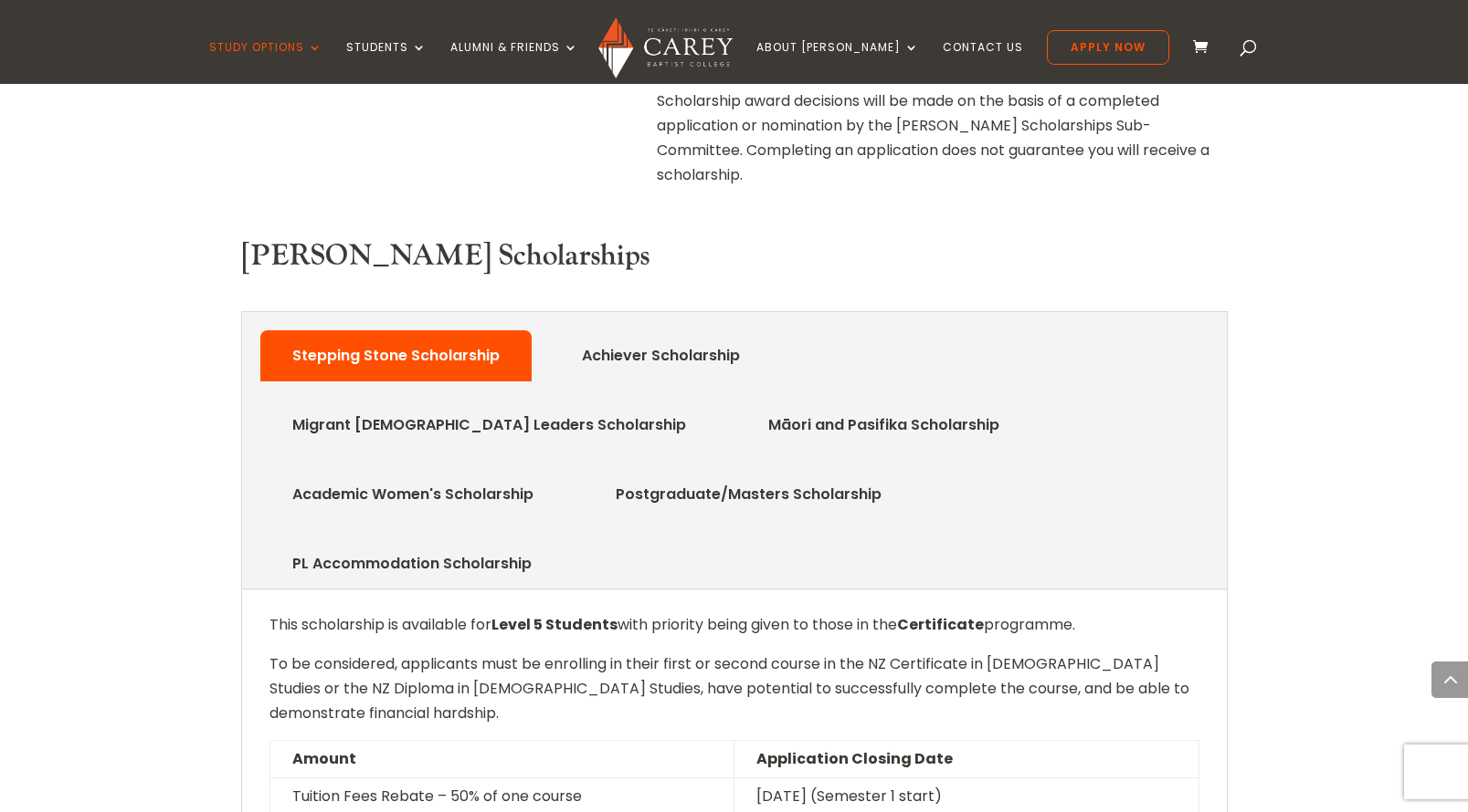
scroll to position [794, 0]
click at [909, 475] on link "Postgraduate/Masters Scholarship" at bounding box center [748, 493] width 321 height 36
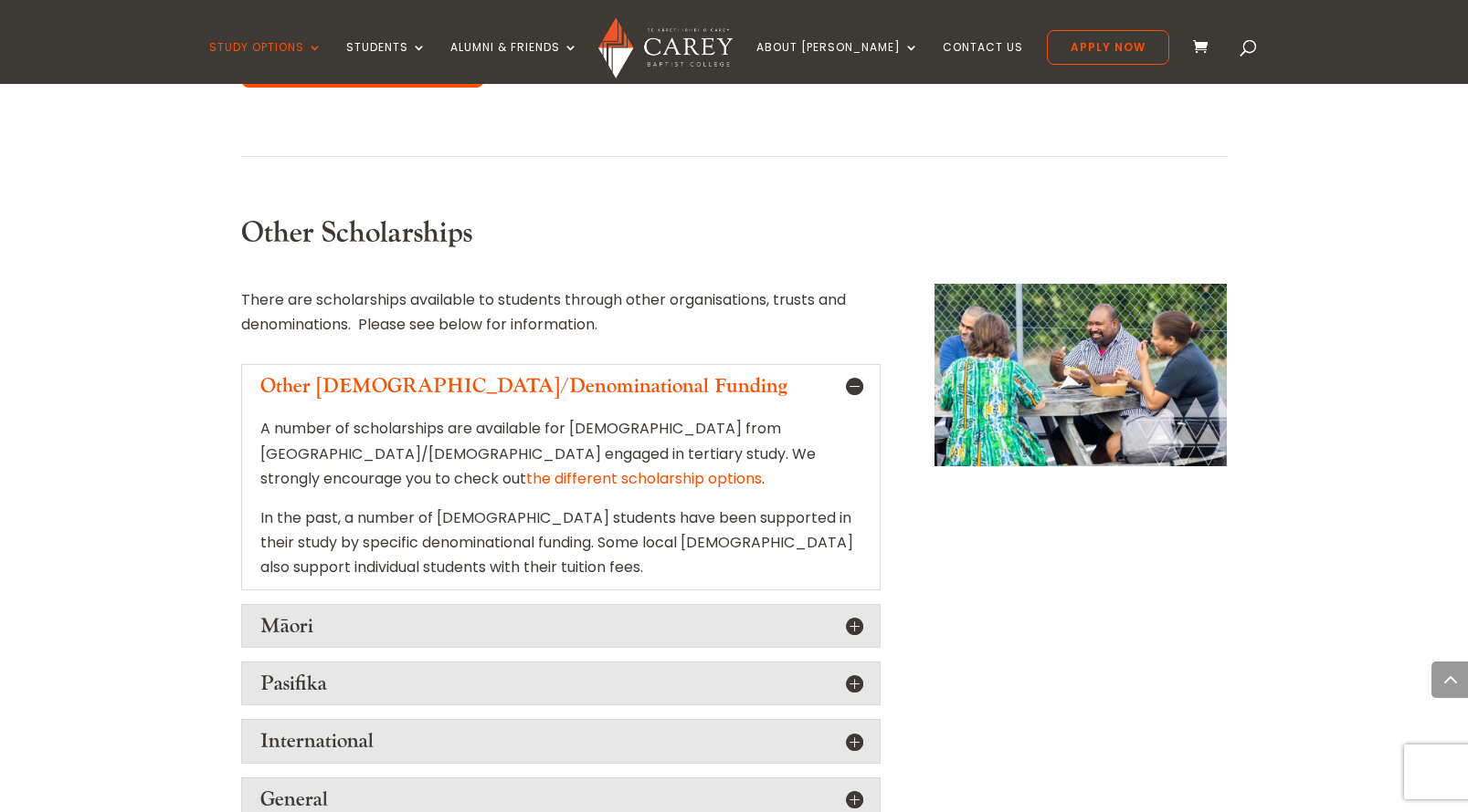
scroll to position [1823, 0]
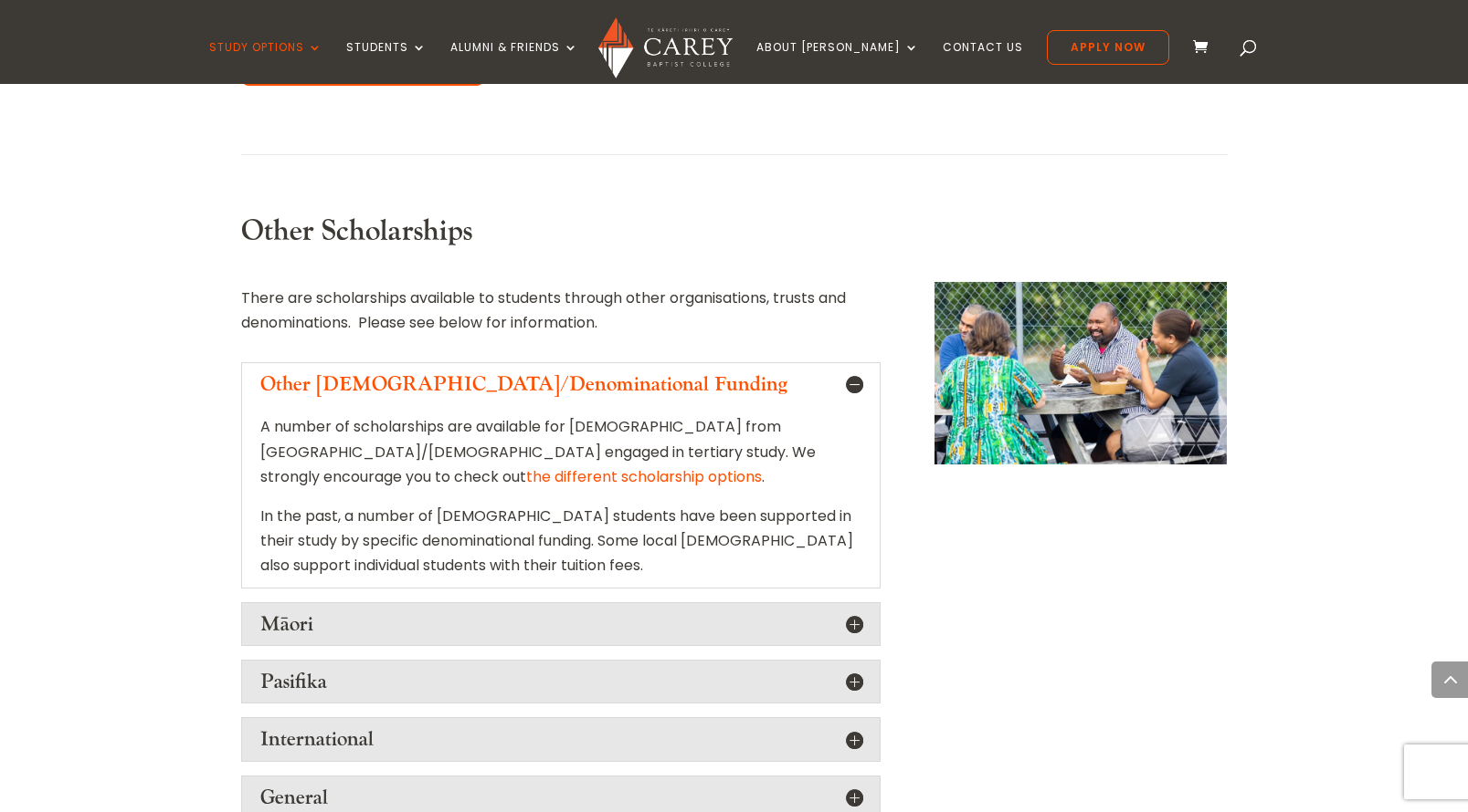
click at [794, 776] on div "General The Matt Alexander Scholarship , provided by the Longview Trust, assist…" at bounding box center [560, 798] width 639 height 44
click at [853, 786] on h5 "General" at bounding box center [561, 798] width 601 height 24
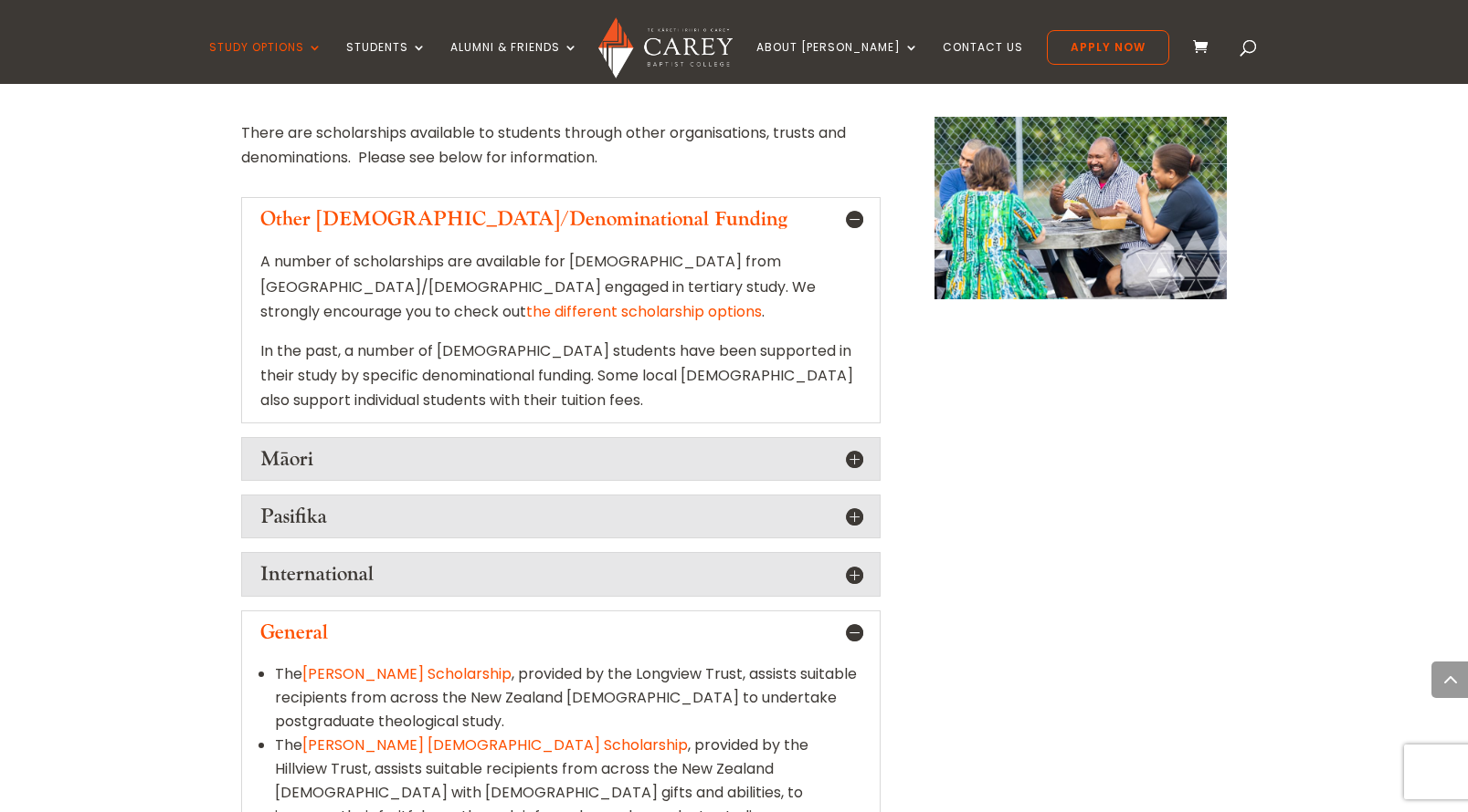
scroll to position [1992, 0]
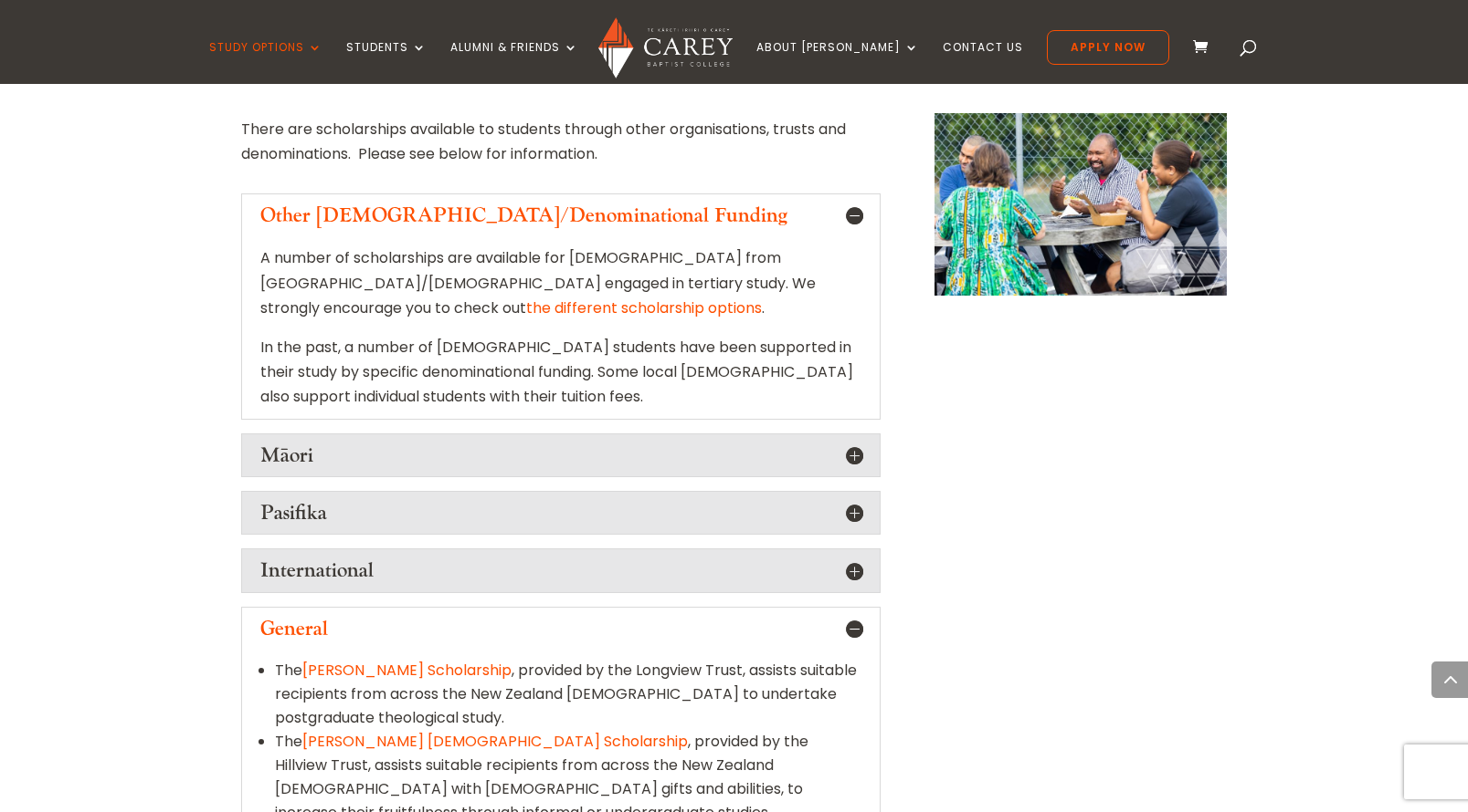
click at [457, 660] on link "Matt Alexander Scholarship" at bounding box center [407, 670] width 209 height 21
